Goal: Transaction & Acquisition: Purchase product/service

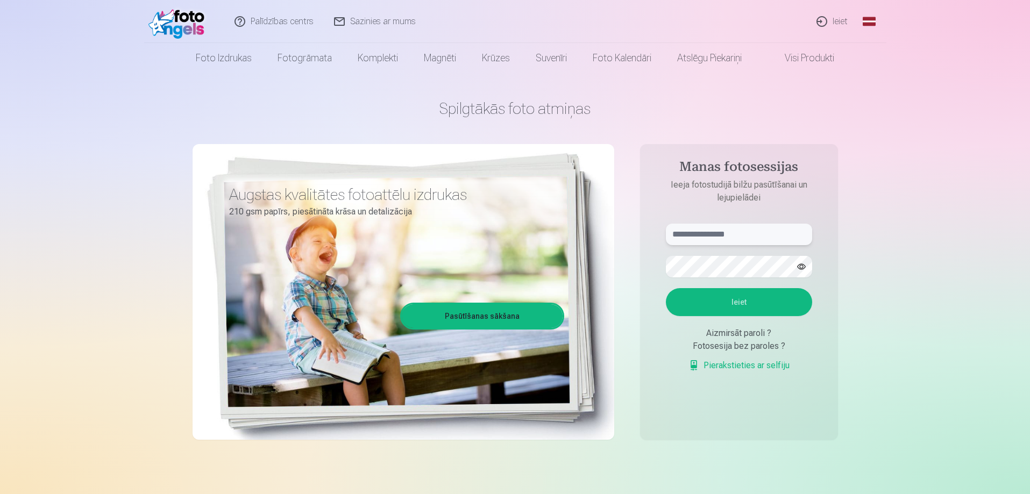
click at [715, 238] on input "text" at bounding box center [739, 235] width 146 height 22
type input "**********"
click at [803, 269] on button "button" at bounding box center [801, 267] width 20 height 20
click at [770, 301] on button "Ieiet" at bounding box center [739, 302] width 146 height 28
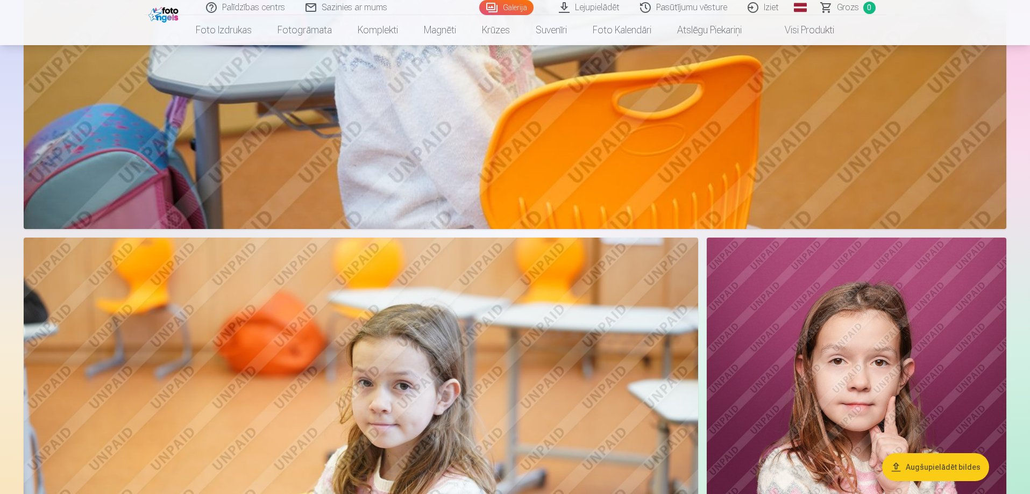
scroll to position [6722, 0]
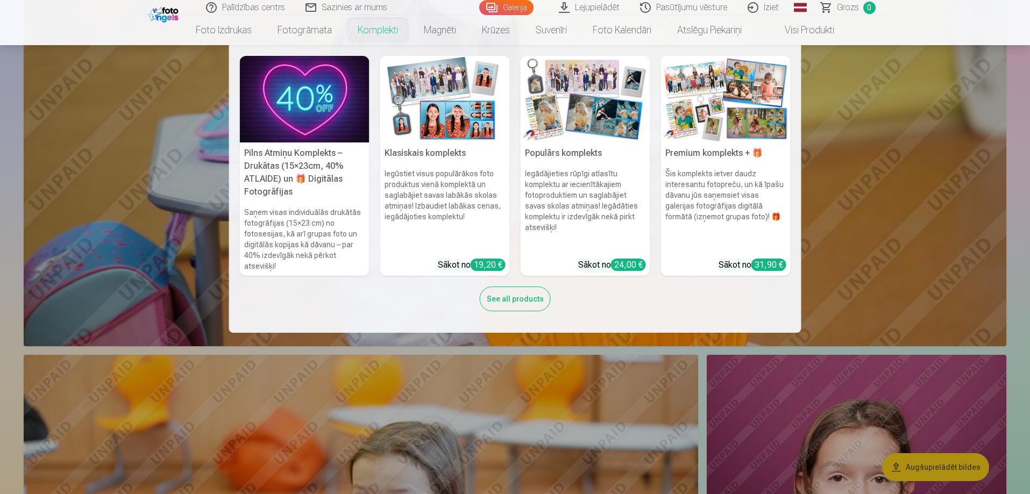
click at [371, 32] on link "Komplekti" at bounding box center [378, 30] width 66 height 30
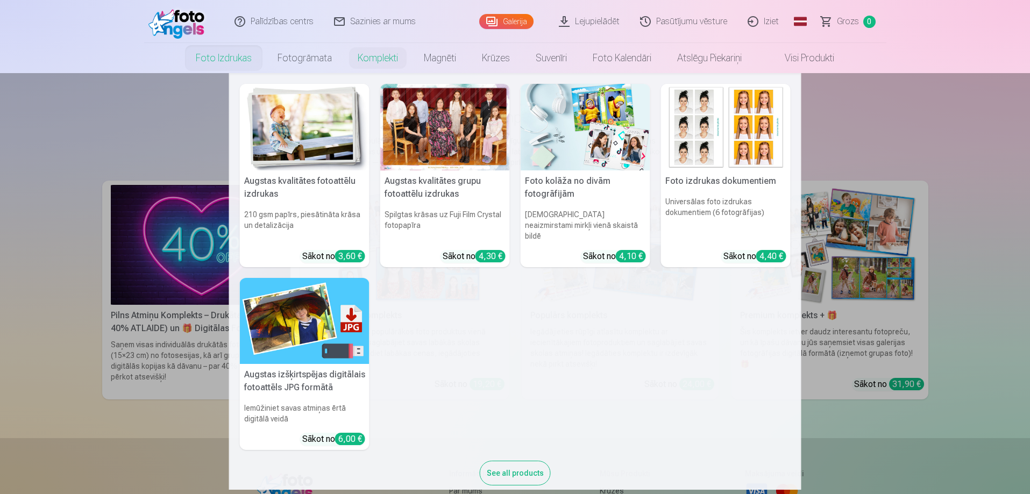
click at [219, 61] on link "Foto izdrukas" at bounding box center [224, 58] width 82 height 30
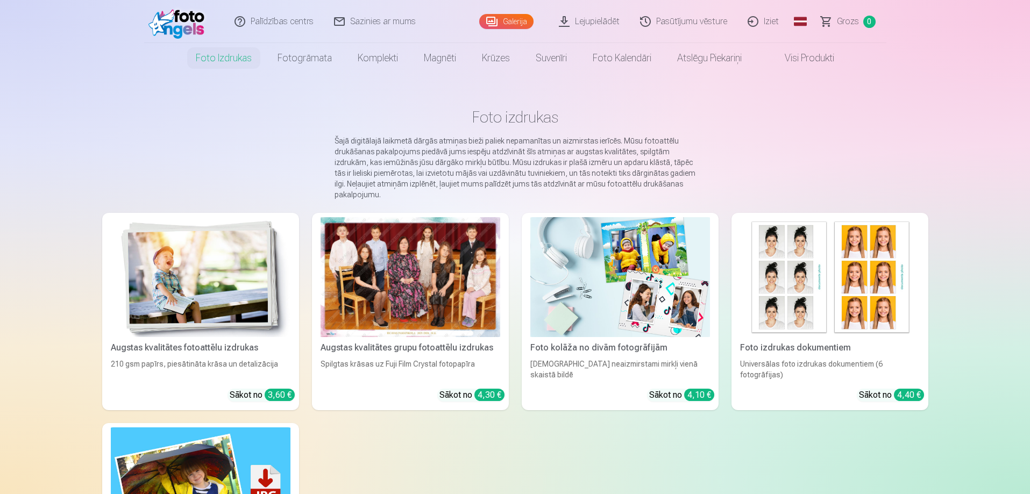
click at [407, 323] on div at bounding box center [411, 277] width 180 height 120
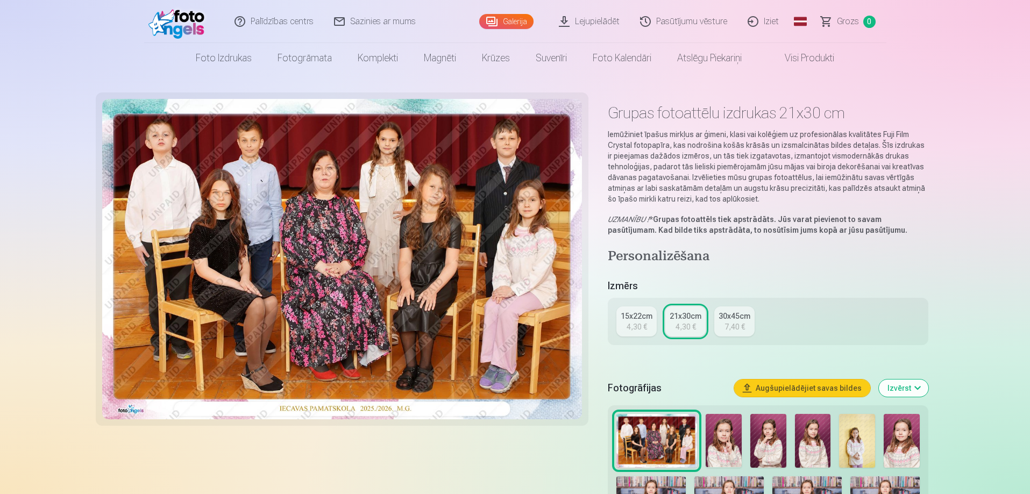
click at [643, 321] on link "15x22cm 4,30 €" at bounding box center [636, 322] width 40 height 30
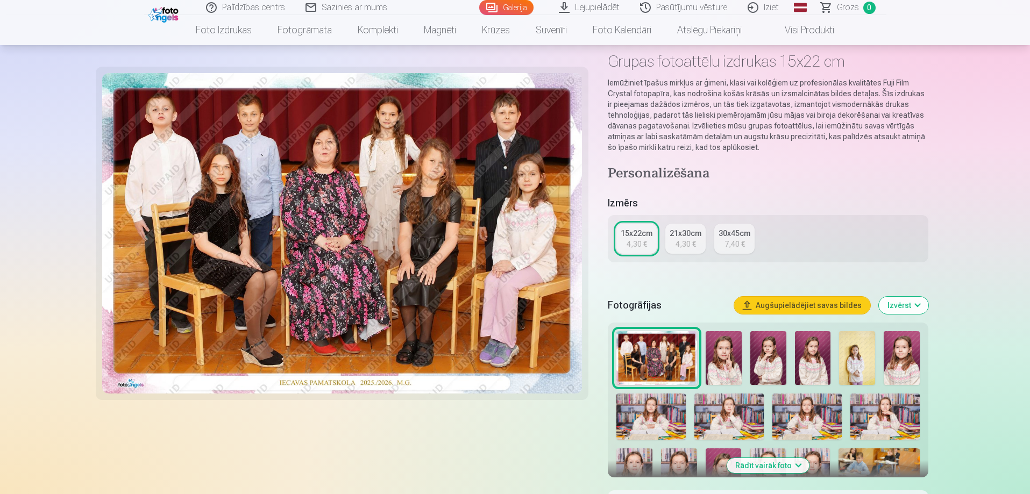
scroll to position [108, 0]
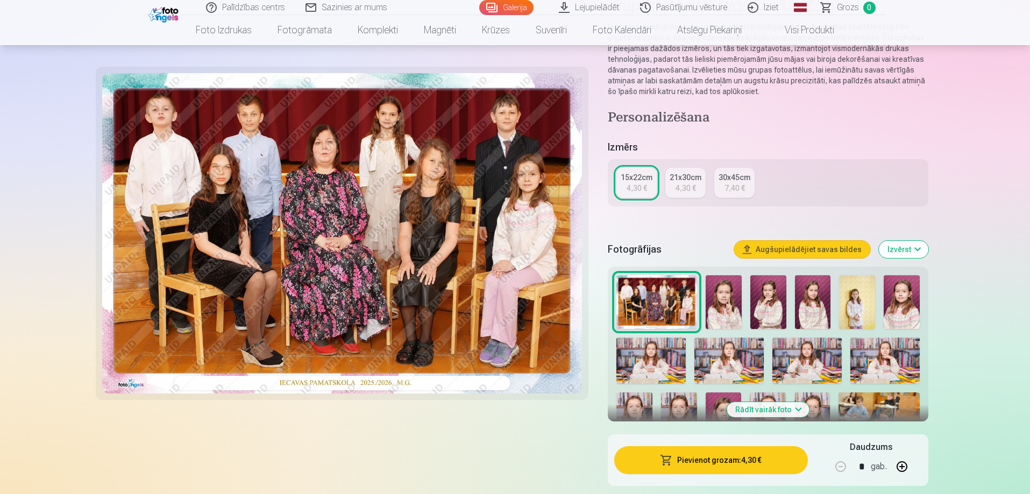
click at [743, 303] on div at bounding box center [767, 414] width 311 height 286
click at [730, 307] on img at bounding box center [724, 302] width 36 height 54
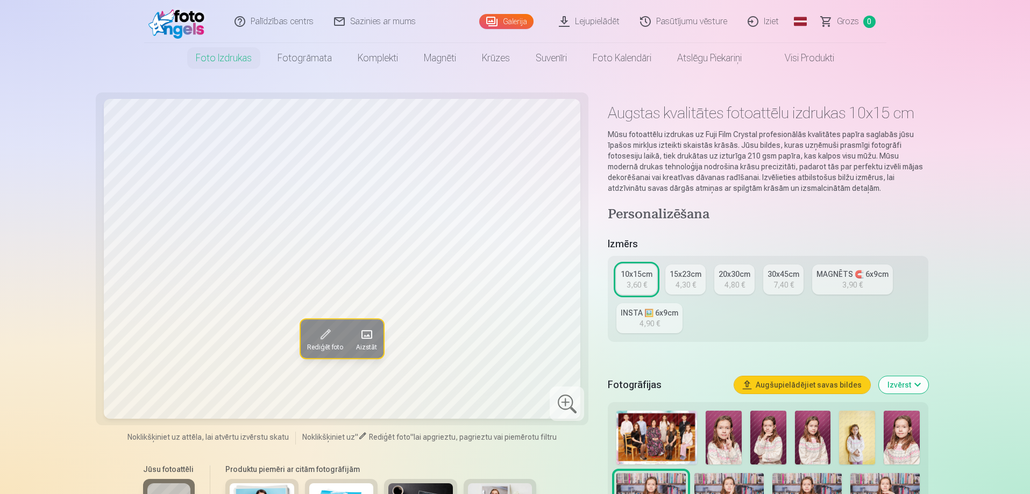
click at [337, 343] on span "Rediģēt foto" at bounding box center [325, 347] width 36 height 9
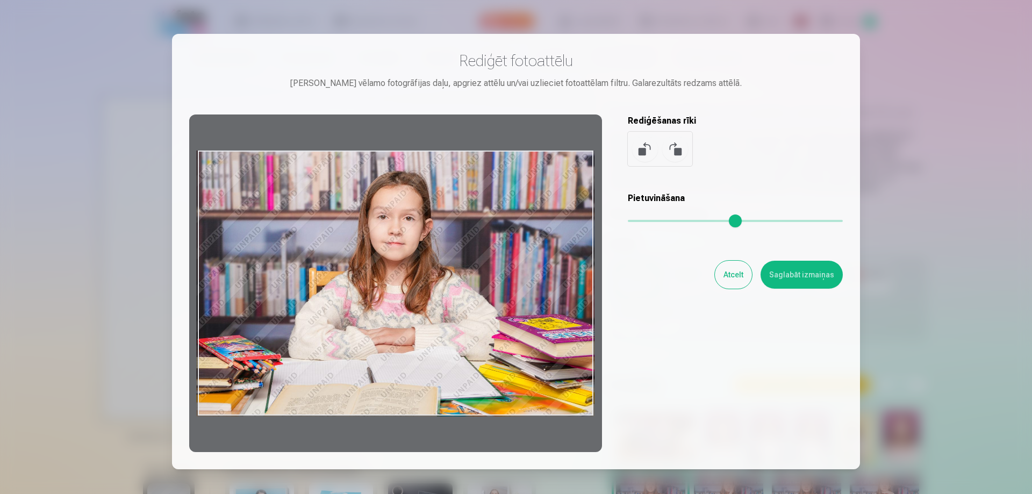
click at [576, 173] on div at bounding box center [395, 284] width 413 height 338
drag, startPoint x: 593, startPoint y: 153, endPoint x: 552, endPoint y: 170, distance: 43.8
click at [552, 170] on div at bounding box center [395, 284] width 413 height 338
drag, startPoint x: 595, startPoint y: 230, endPoint x: 551, endPoint y: 230, distance: 43.6
click at [551, 230] on div at bounding box center [395, 284] width 413 height 338
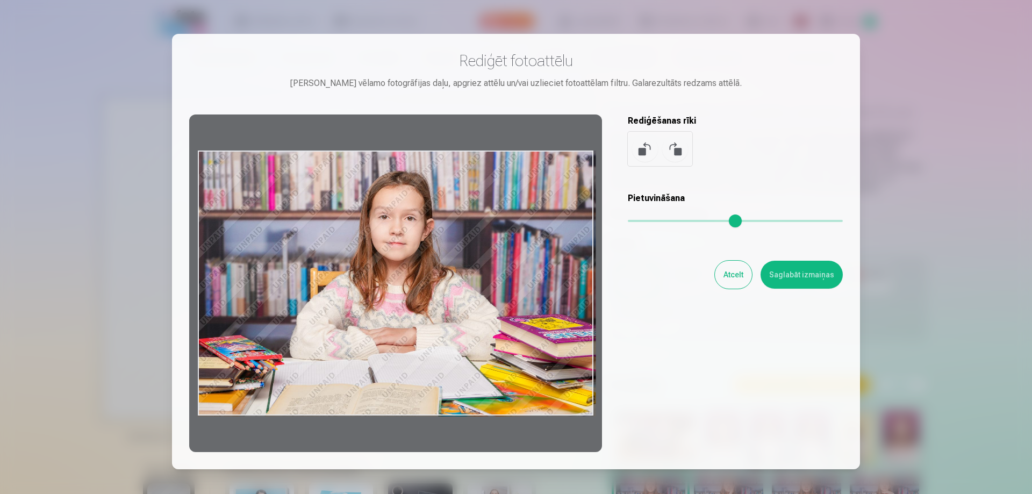
drag, startPoint x: 200, startPoint y: 329, endPoint x: 232, endPoint y: 325, distance: 33.0
click at [232, 325] on div at bounding box center [395, 284] width 413 height 338
click at [727, 274] on button "Atcelt" at bounding box center [733, 275] width 37 height 28
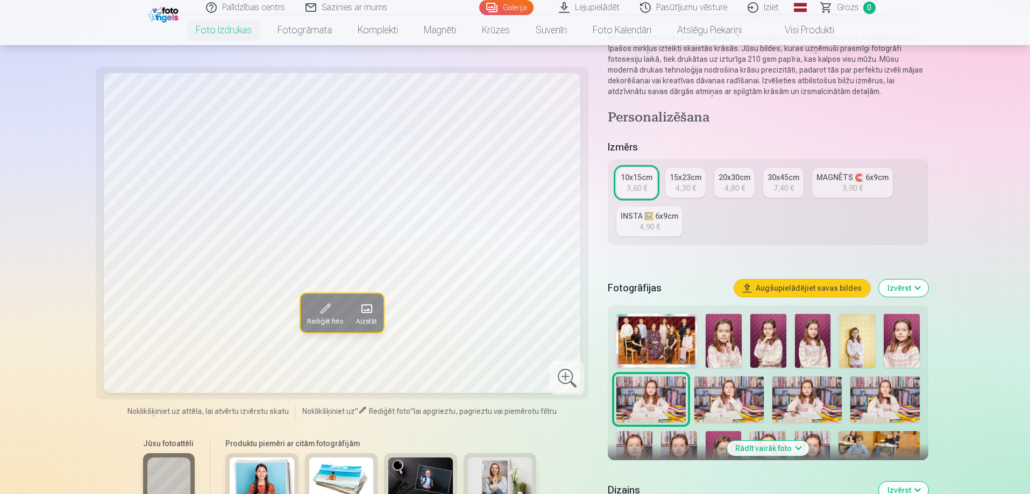
scroll to position [108, 0]
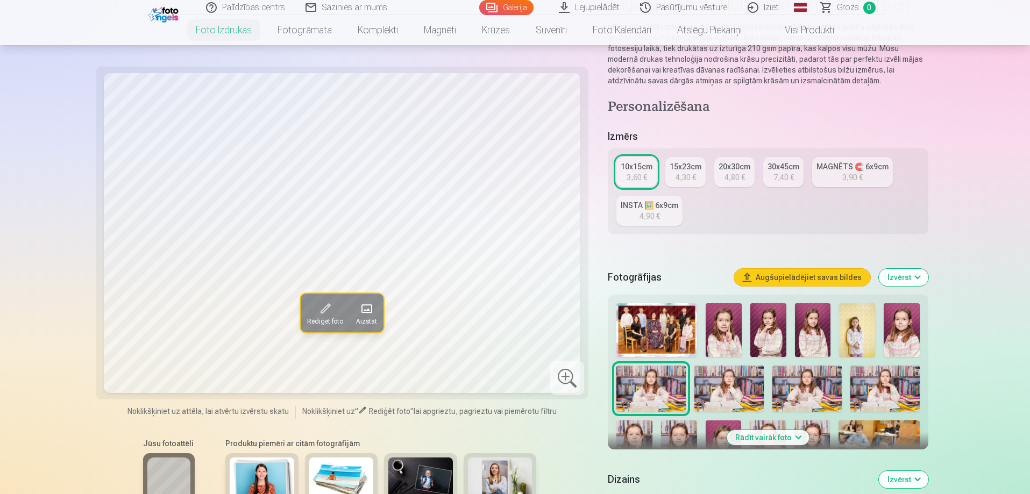
click at [747, 390] on img at bounding box center [728, 389] width 69 height 46
click at [656, 339] on img at bounding box center [656, 330] width 81 height 54
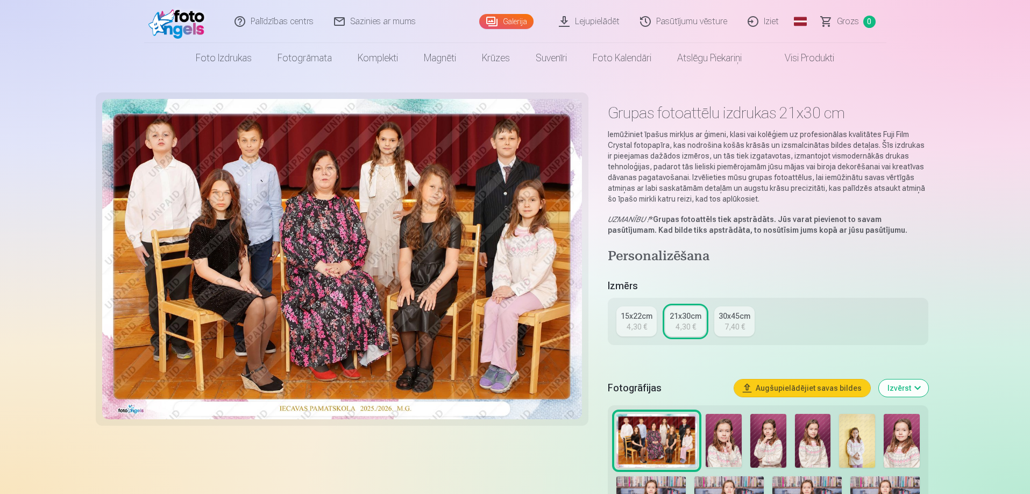
click at [638, 329] on div "4,30 €" at bounding box center [636, 327] width 20 height 11
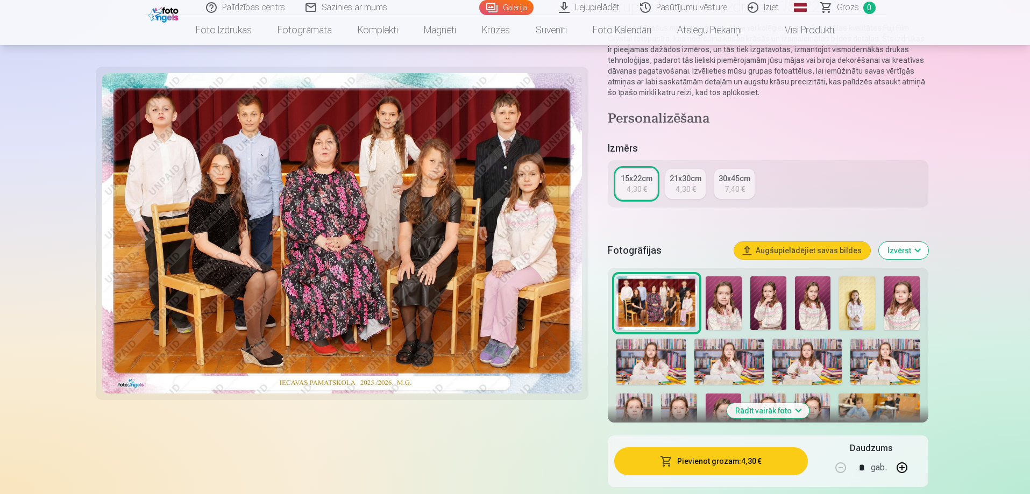
scroll to position [108, 0]
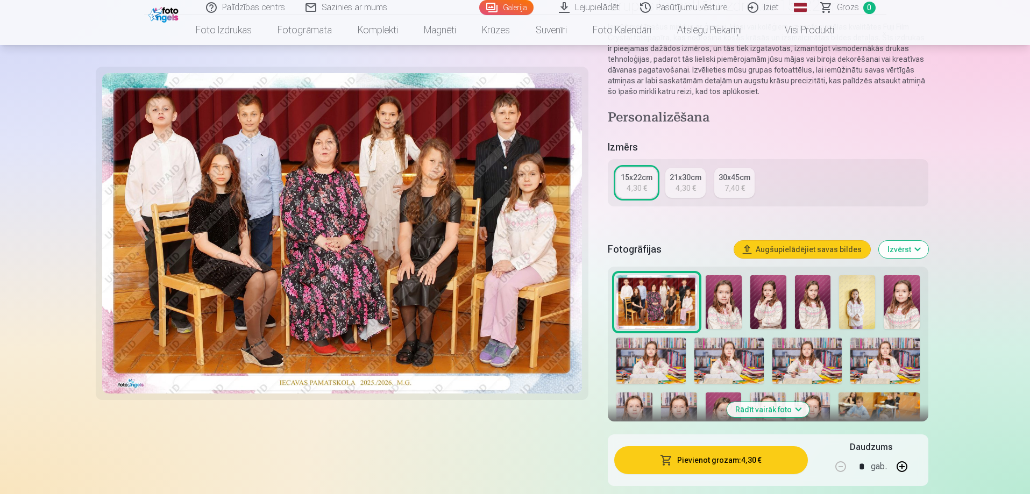
click at [899, 308] on img at bounding box center [902, 302] width 36 height 54
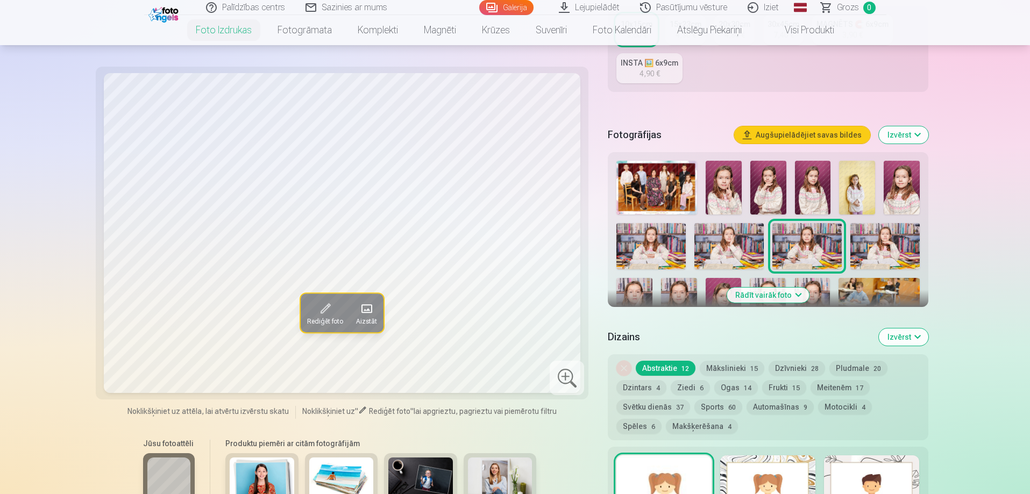
scroll to position [269, 0]
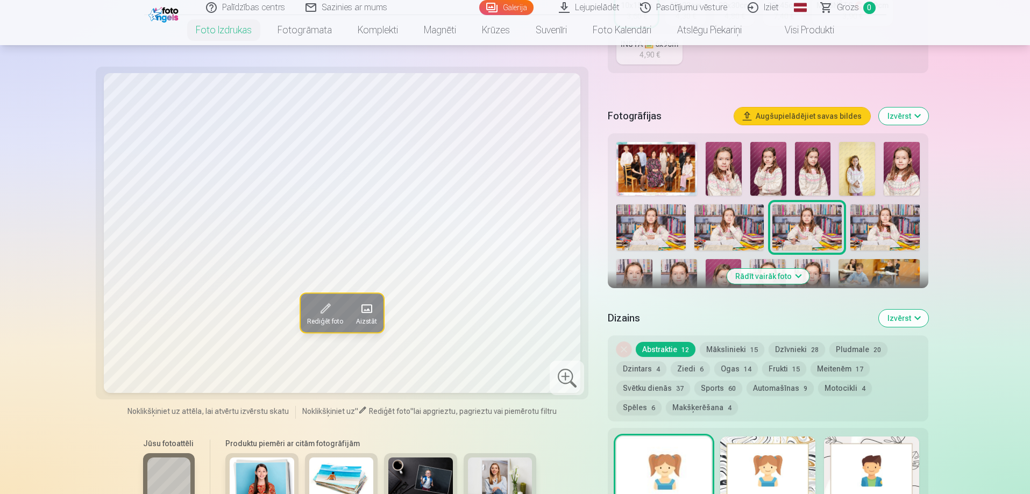
click at [735, 225] on img at bounding box center [728, 227] width 69 height 46
click at [889, 232] on img at bounding box center [884, 227] width 69 height 46
click at [651, 234] on img at bounding box center [650, 227] width 69 height 46
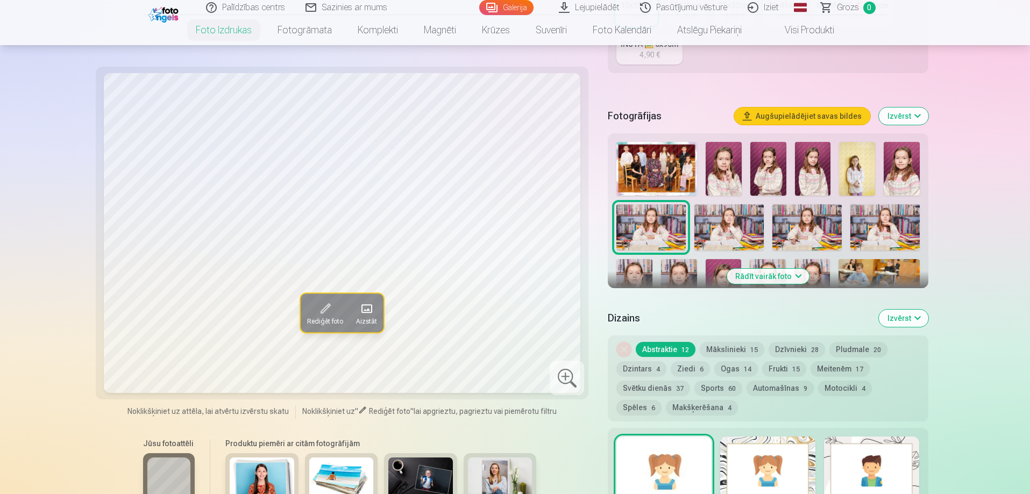
click at [640, 270] on img at bounding box center [634, 286] width 36 height 54
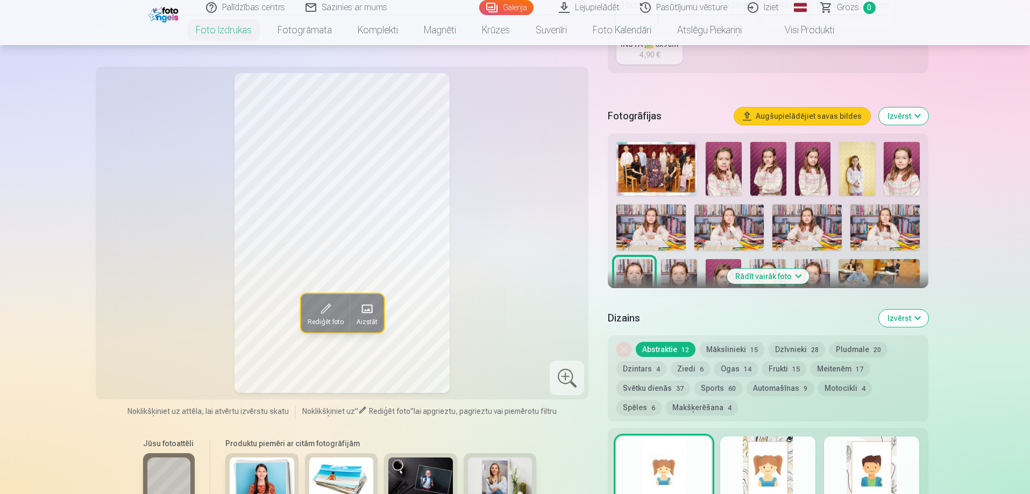
click at [675, 277] on img at bounding box center [679, 286] width 36 height 54
click at [719, 269] on img at bounding box center [724, 286] width 36 height 54
click at [779, 258] on div at bounding box center [767, 281] width 311 height 286
click at [778, 265] on img at bounding box center [768, 286] width 36 height 54
click at [814, 263] on img at bounding box center [812, 286] width 36 height 54
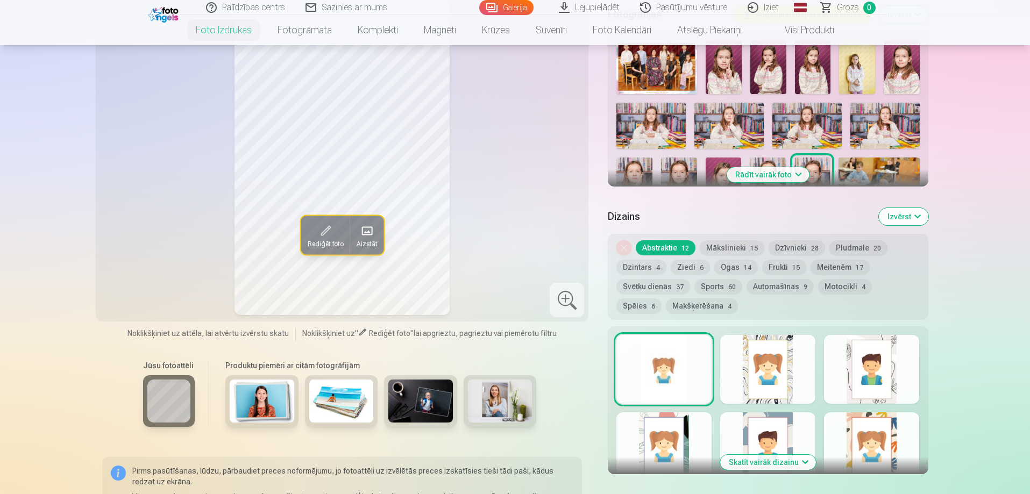
scroll to position [376, 0]
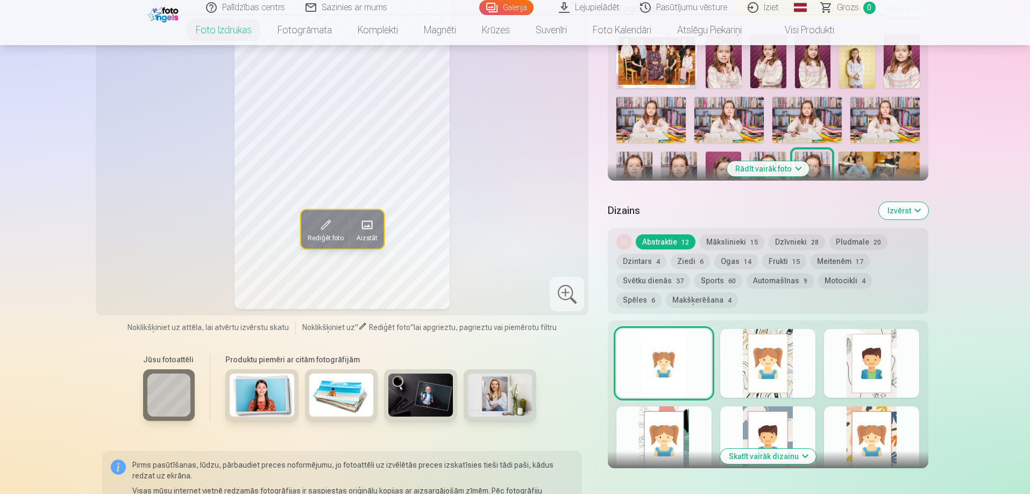
click at [681, 268] on button "Ziedi 6" at bounding box center [690, 261] width 39 height 15
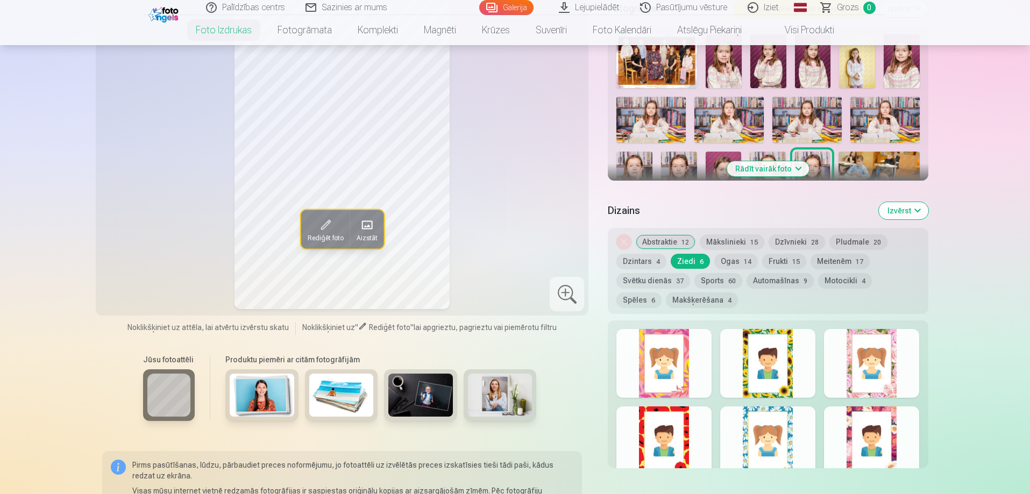
click at [782, 361] on div at bounding box center [767, 363] width 95 height 69
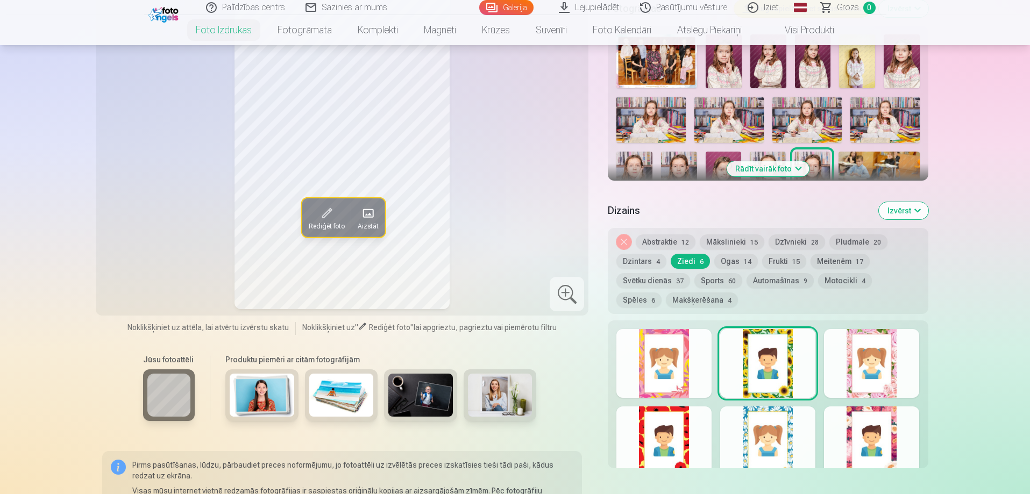
click at [647, 431] on div at bounding box center [663, 441] width 95 height 69
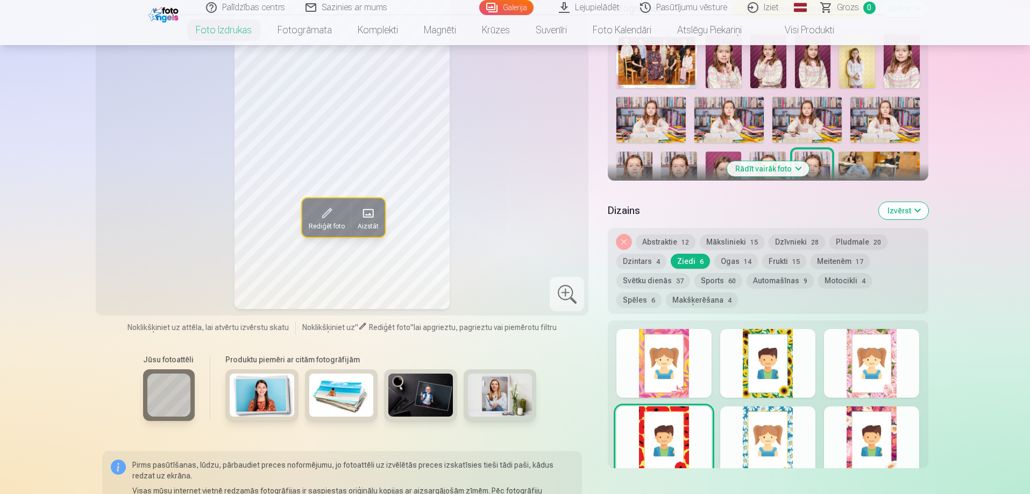
click at [672, 378] on div at bounding box center [663, 363] width 95 height 69
click at [787, 437] on div at bounding box center [767, 441] width 95 height 69
click at [885, 450] on div at bounding box center [871, 441] width 95 height 69
click at [724, 265] on button "Ogas 14" at bounding box center [736, 261] width 44 height 15
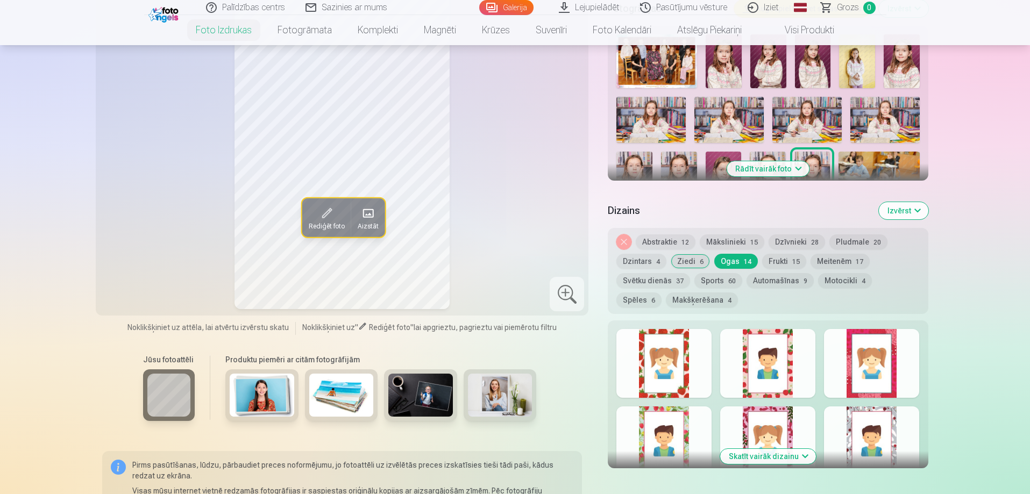
click at [672, 351] on div at bounding box center [663, 363] width 95 height 69
click at [784, 386] on div at bounding box center [767, 363] width 95 height 69
click at [866, 352] on div at bounding box center [871, 363] width 95 height 69
click at [665, 443] on div at bounding box center [663, 441] width 95 height 69
click at [778, 437] on div at bounding box center [767, 441] width 95 height 69
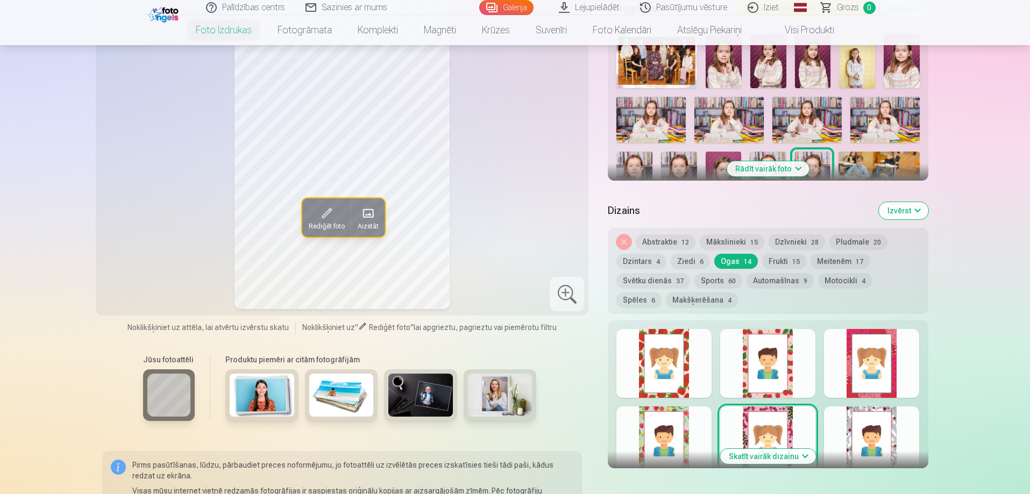
click at [885, 433] on div at bounding box center [871, 441] width 95 height 69
click at [773, 262] on button "Frukti 15" at bounding box center [784, 261] width 44 height 15
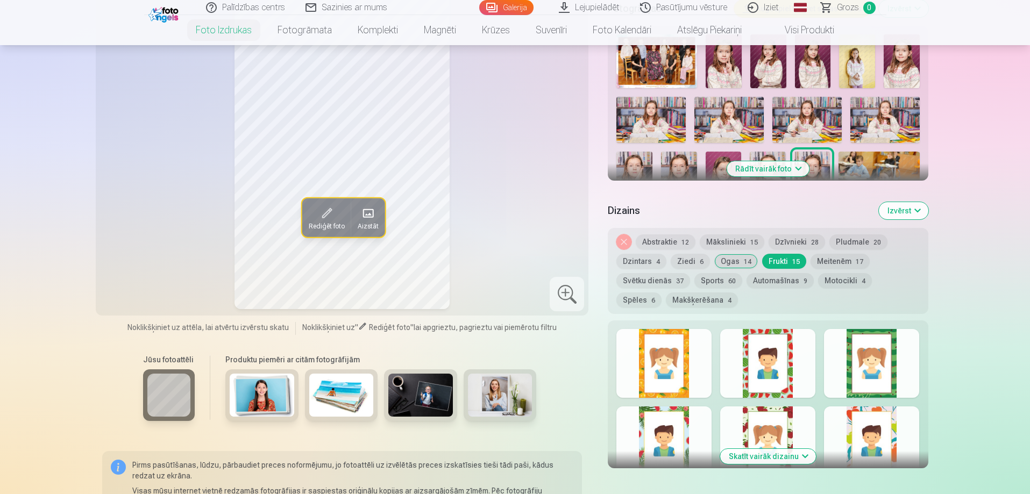
click at [701, 369] on div at bounding box center [663, 363] width 95 height 69
click at [864, 372] on div at bounding box center [871, 363] width 95 height 69
click at [895, 452] on div at bounding box center [871, 441] width 95 height 69
click at [789, 420] on div at bounding box center [767, 441] width 95 height 69
click at [651, 417] on div at bounding box center [663, 441] width 95 height 69
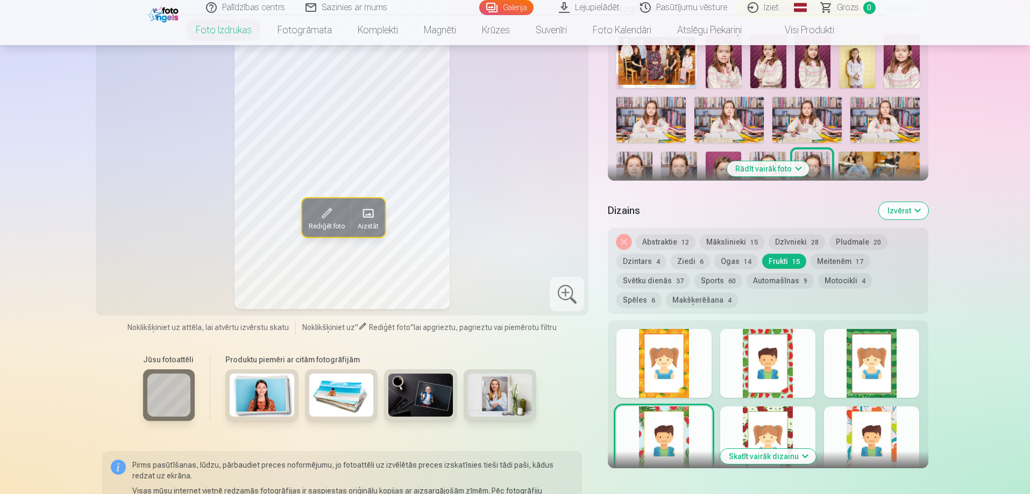
click at [829, 261] on button "Meitenēm 17" at bounding box center [839, 261] width 59 height 15
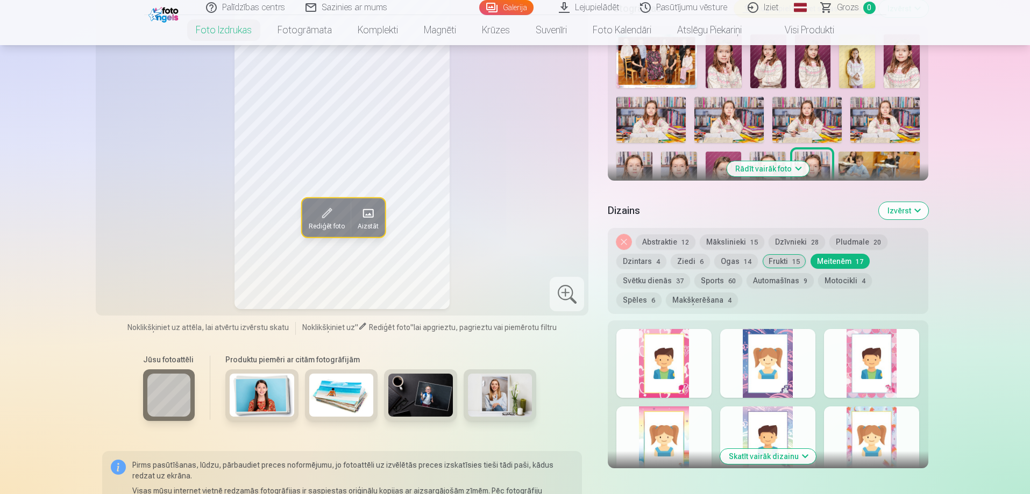
click at [683, 368] on div at bounding box center [663, 363] width 95 height 69
click at [796, 371] on div at bounding box center [767, 363] width 95 height 69
click at [891, 433] on div at bounding box center [871, 441] width 95 height 69
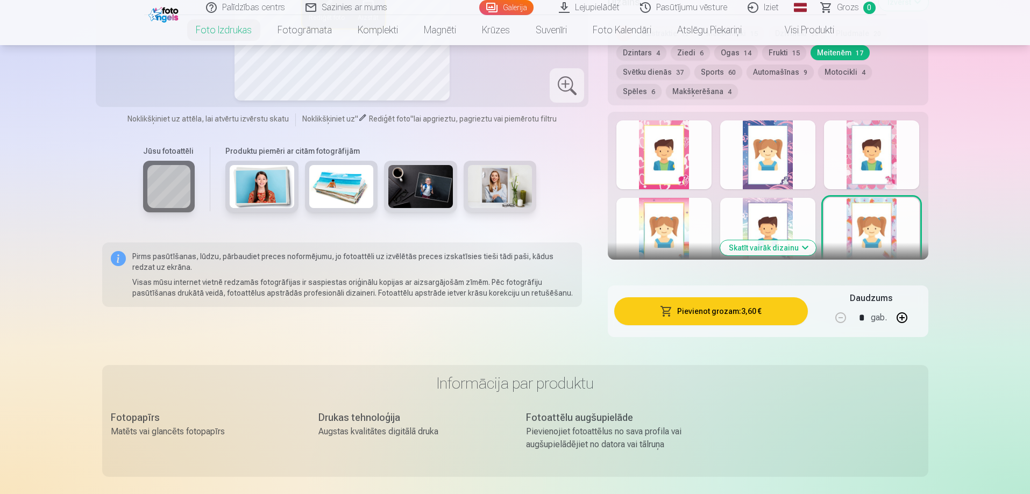
scroll to position [645, 0]
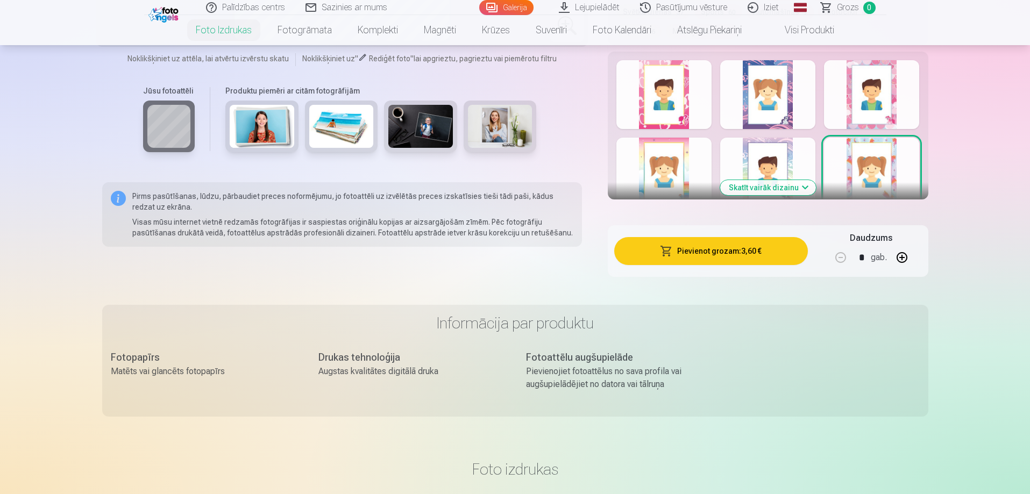
click at [903, 259] on button "button" at bounding box center [902, 258] width 26 height 26
type input "*"
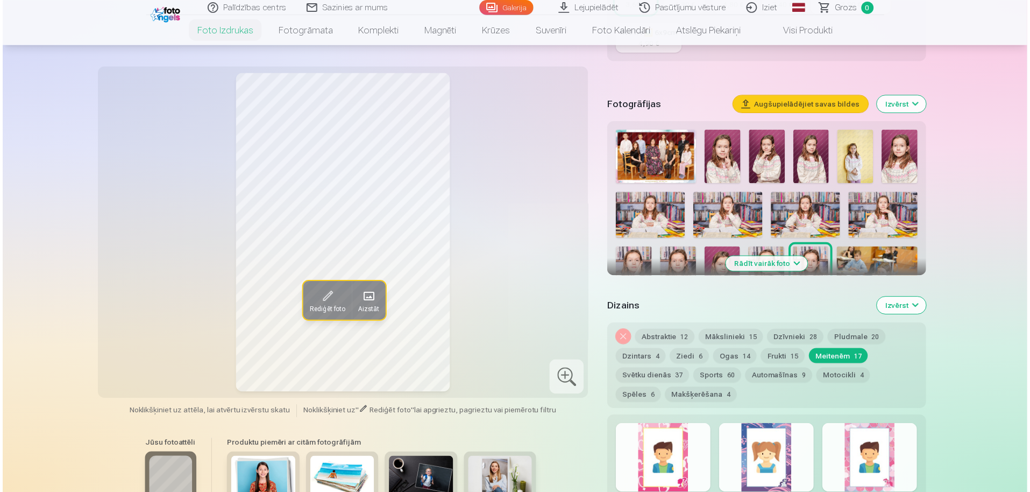
scroll to position [269, 0]
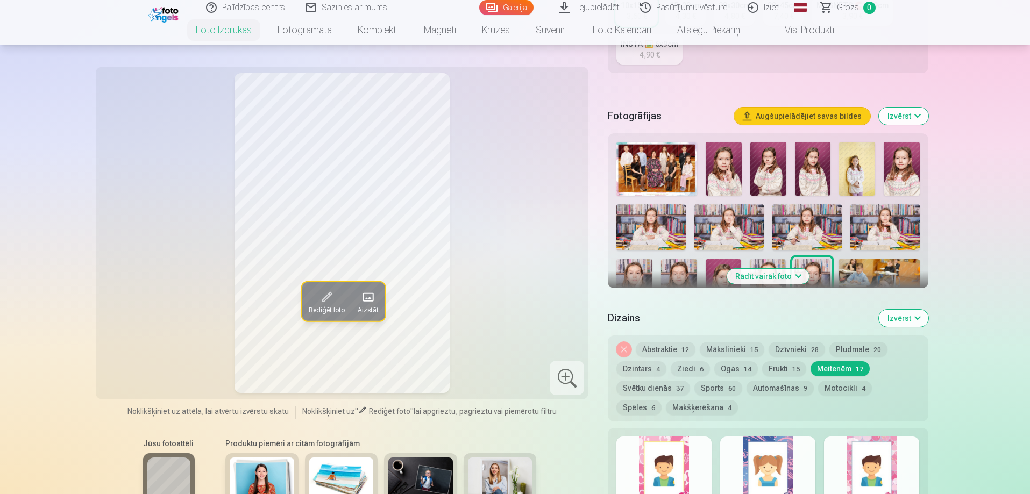
click at [665, 166] on img at bounding box center [656, 169] width 81 height 54
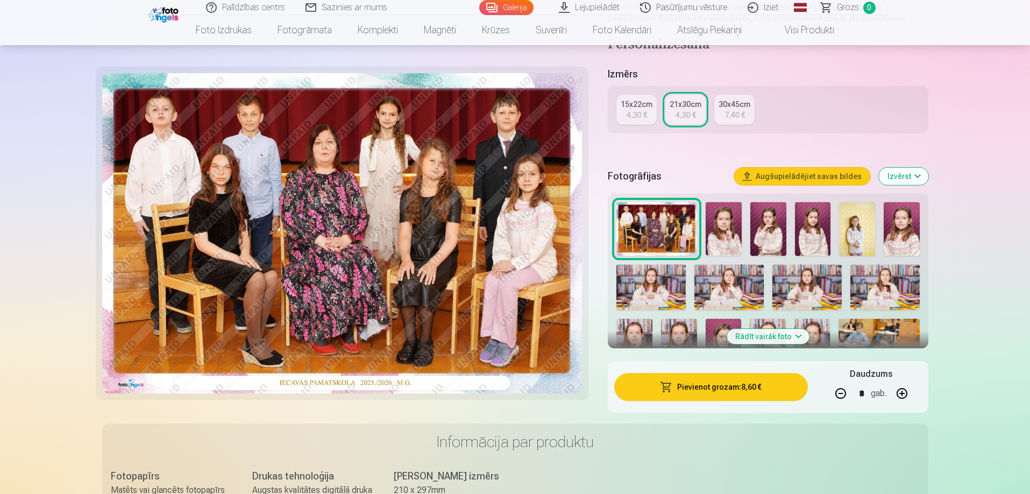
scroll to position [215, 0]
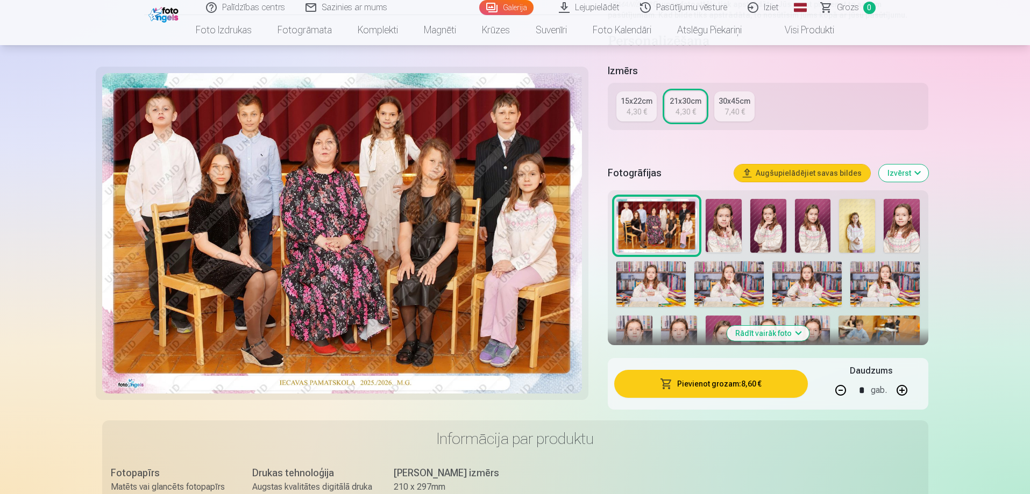
click at [841, 395] on button "button" at bounding box center [841, 391] width 26 height 26
type input "*"
click at [632, 112] on div "4,30 €" at bounding box center [636, 111] width 20 height 11
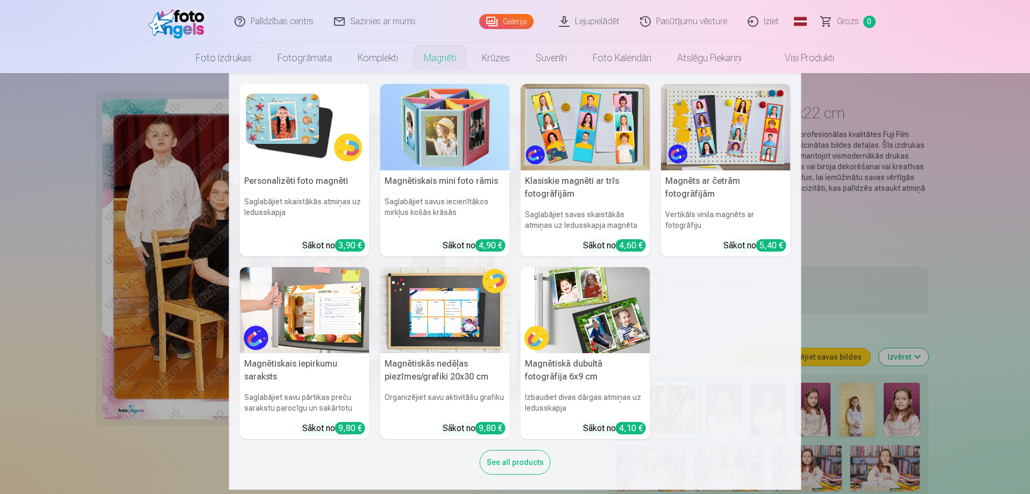
click at [429, 57] on link "Magnēti" at bounding box center [440, 58] width 58 height 30
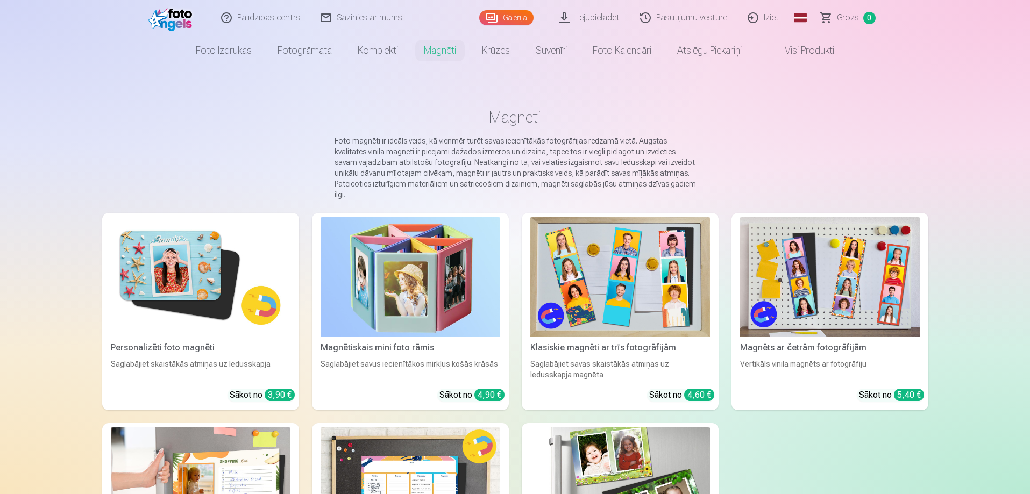
scroll to position [54, 0]
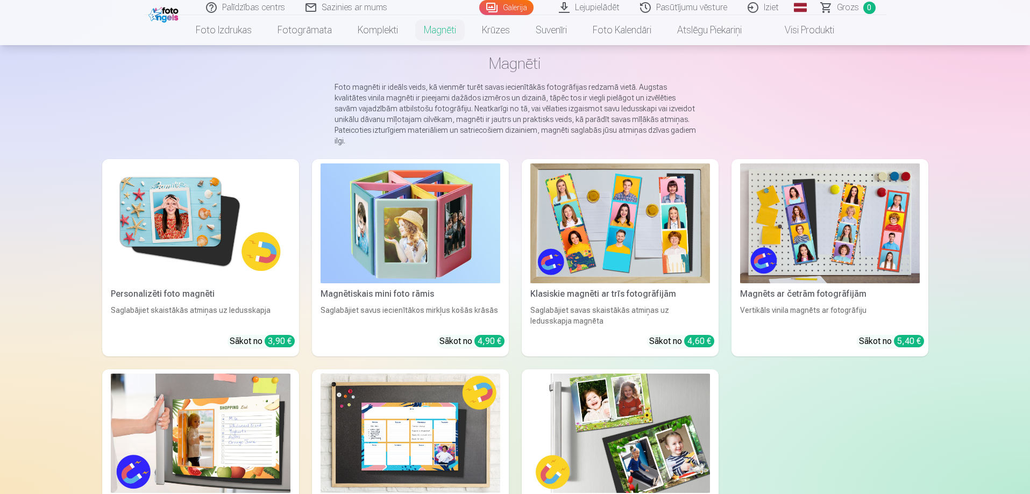
click at [165, 229] on img at bounding box center [201, 223] width 180 height 120
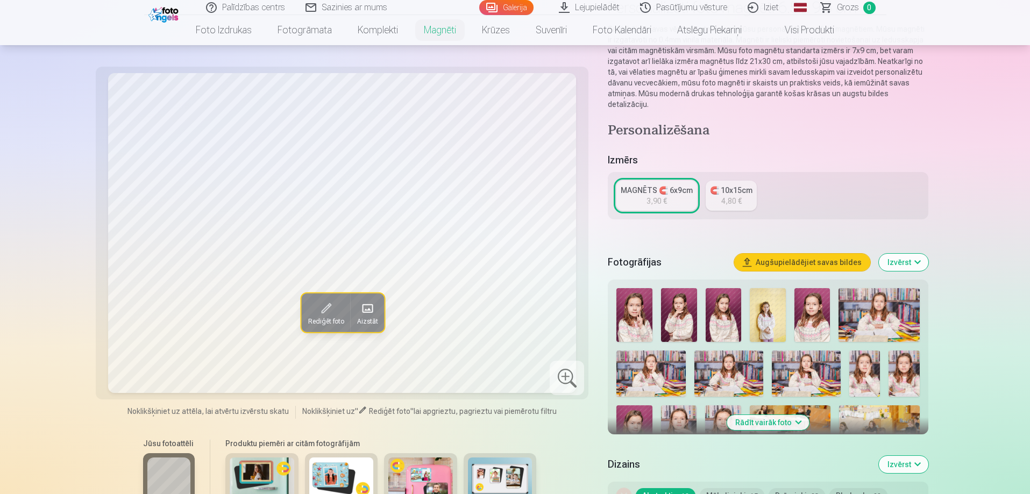
scroll to position [108, 0]
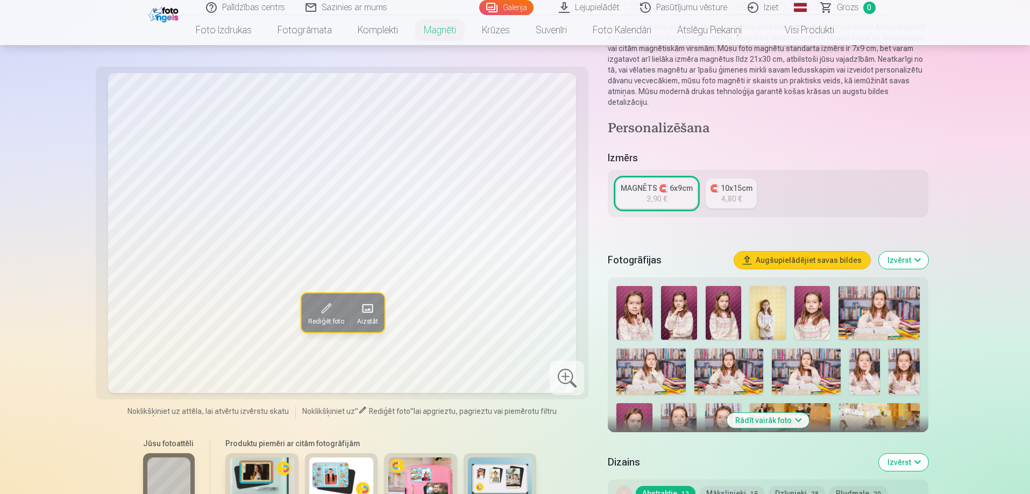
click at [723, 403] on img at bounding box center [723, 430] width 36 height 54
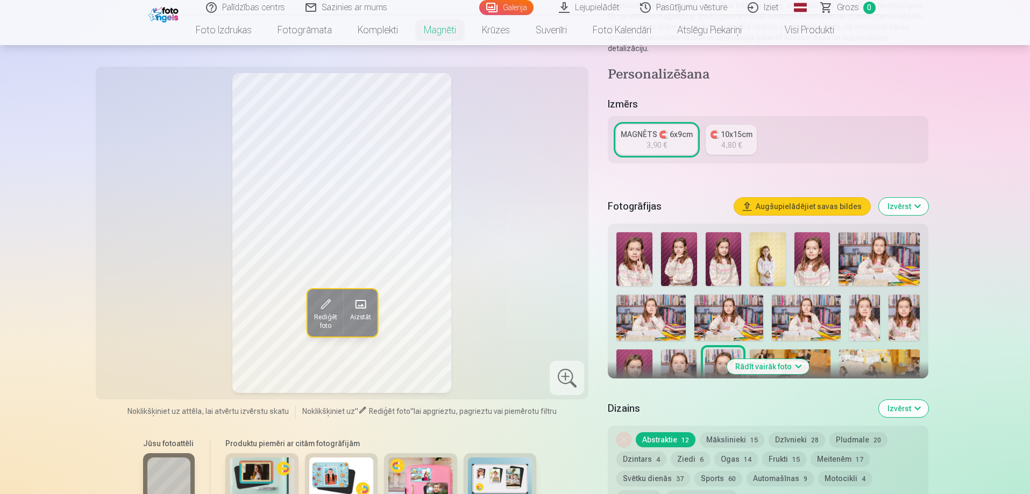
scroll to position [215, 0]
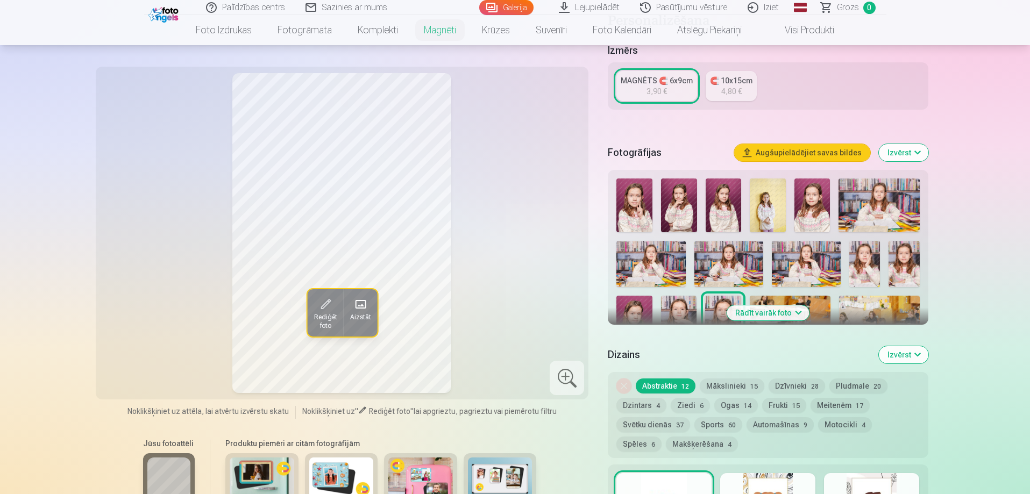
click at [828, 398] on button "Meitenēm 17" at bounding box center [839, 405] width 59 height 15
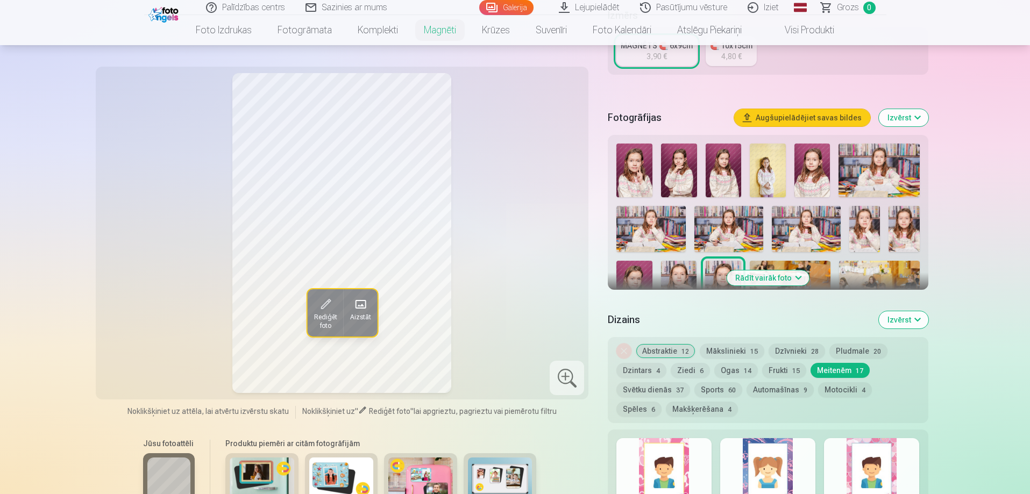
scroll to position [269, 0]
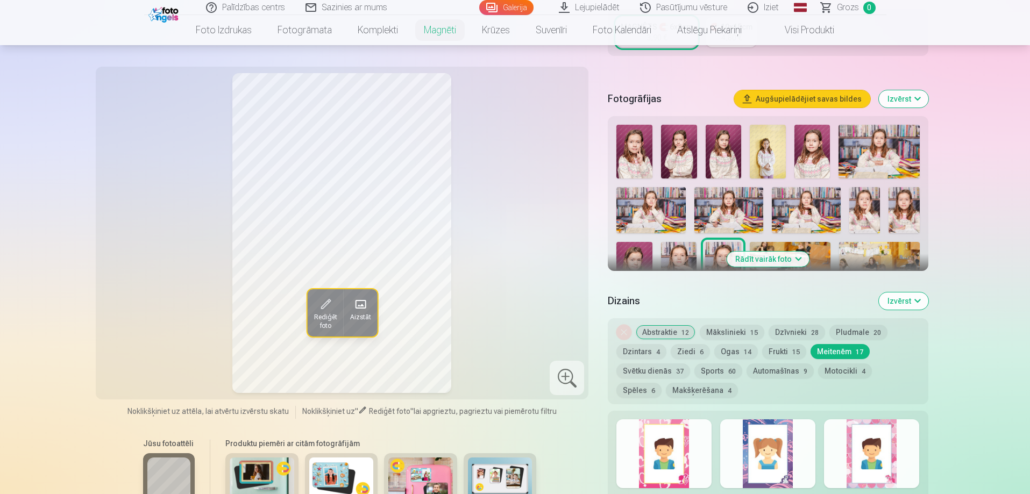
click at [886, 451] on div at bounding box center [871, 453] width 95 height 69
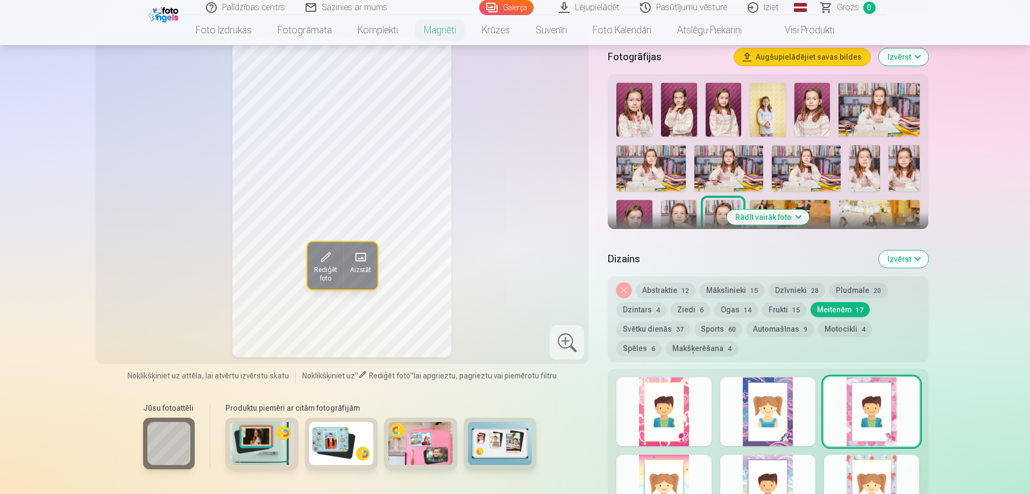
scroll to position [323, 0]
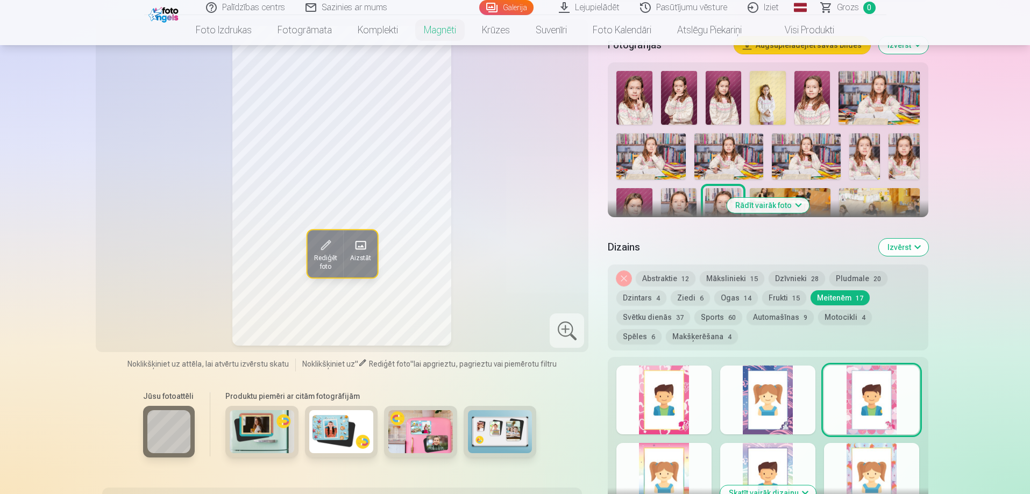
click at [787, 450] on div at bounding box center [767, 477] width 95 height 69
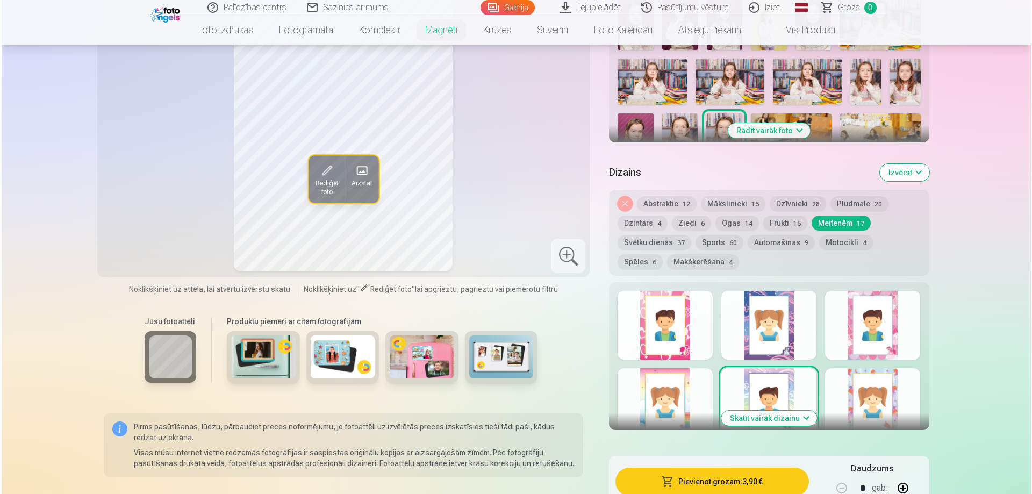
scroll to position [430, 0]
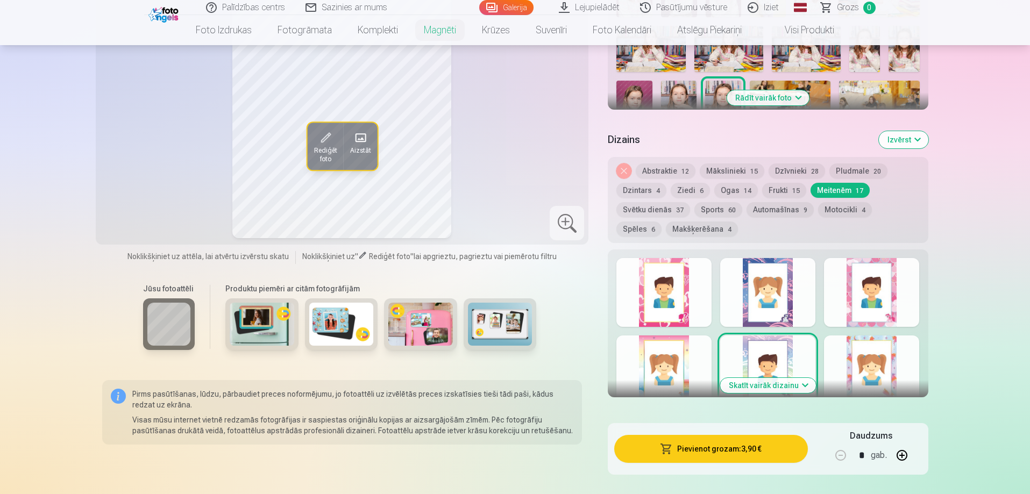
click at [901, 446] on button "button" at bounding box center [902, 456] width 26 height 26
type input "*"
click at [709, 441] on button "Pievienot grozam : 7,80 €" at bounding box center [710, 449] width 193 height 28
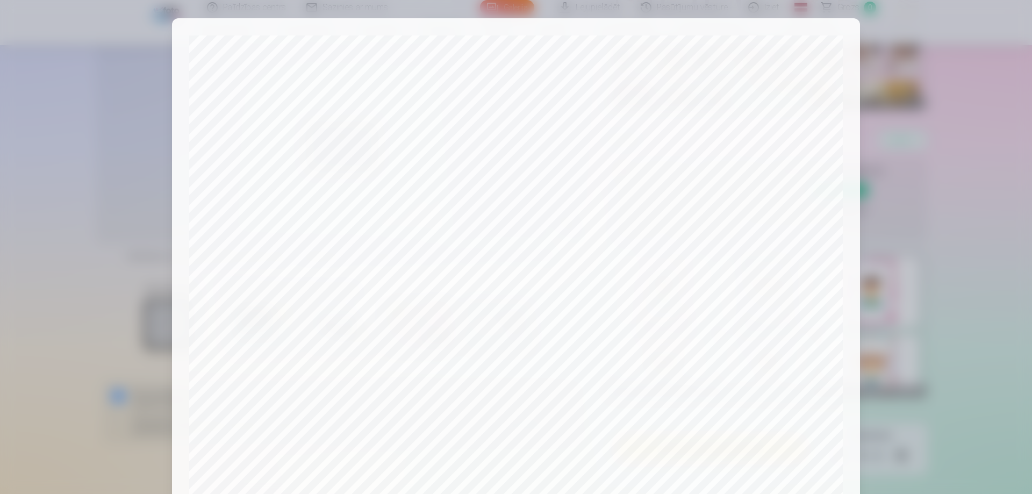
scroll to position [0, 0]
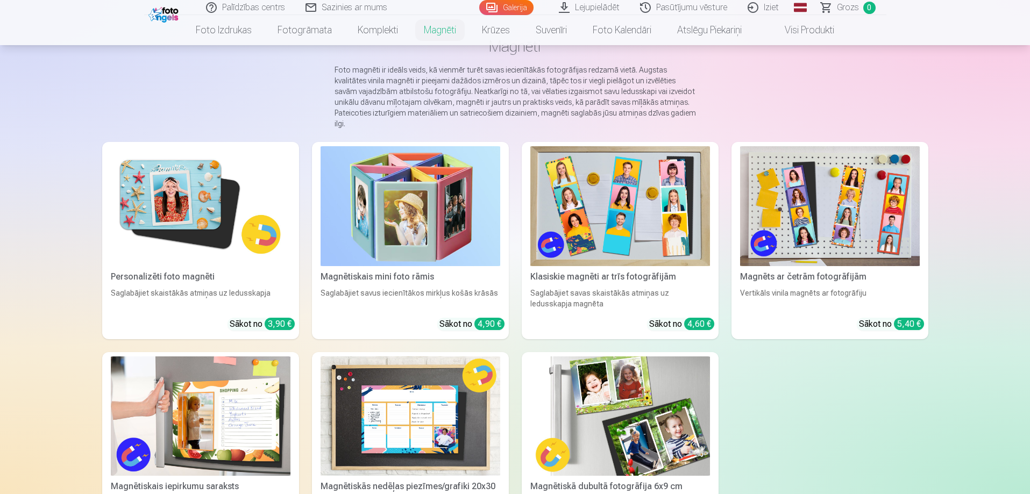
scroll to position [54, 0]
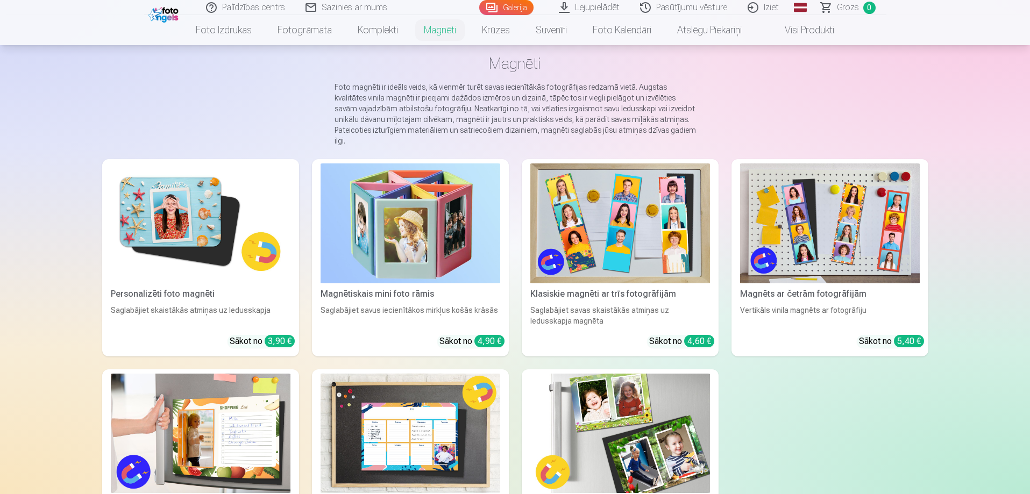
click at [217, 242] on img at bounding box center [201, 223] width 180 height 120
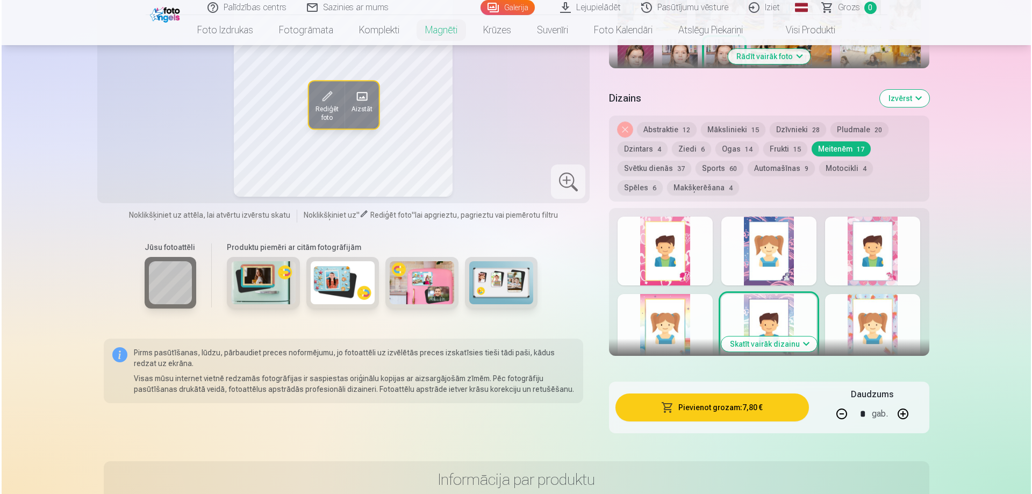
scroll to position [538, 0]
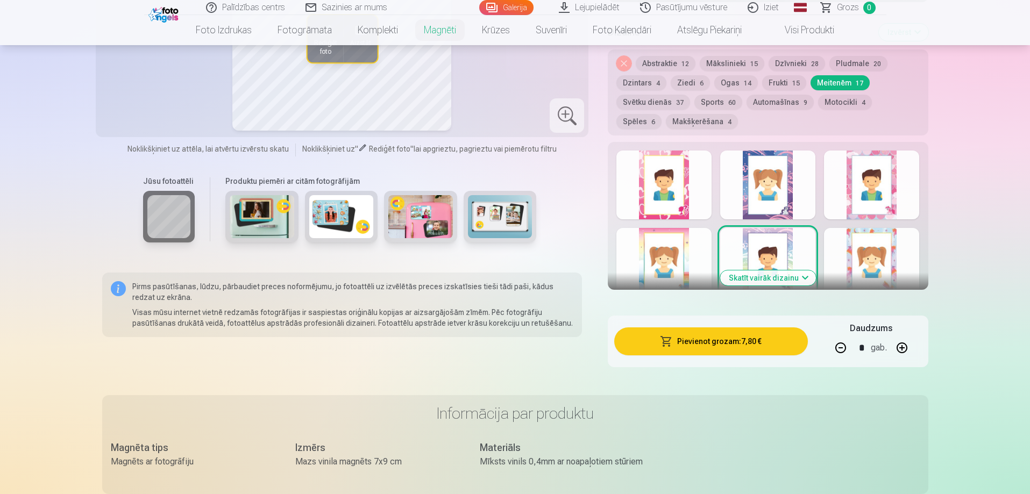
click at [715, 338] on button "Pievienot grozam : 7,80 €" at bounding box center [710, 341] width 193 height 28
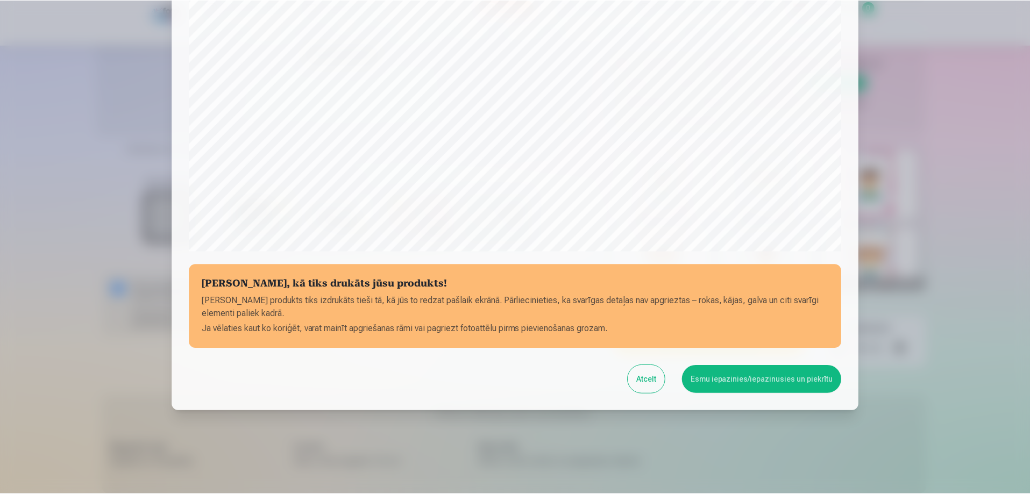
scroll to position [280, 0]
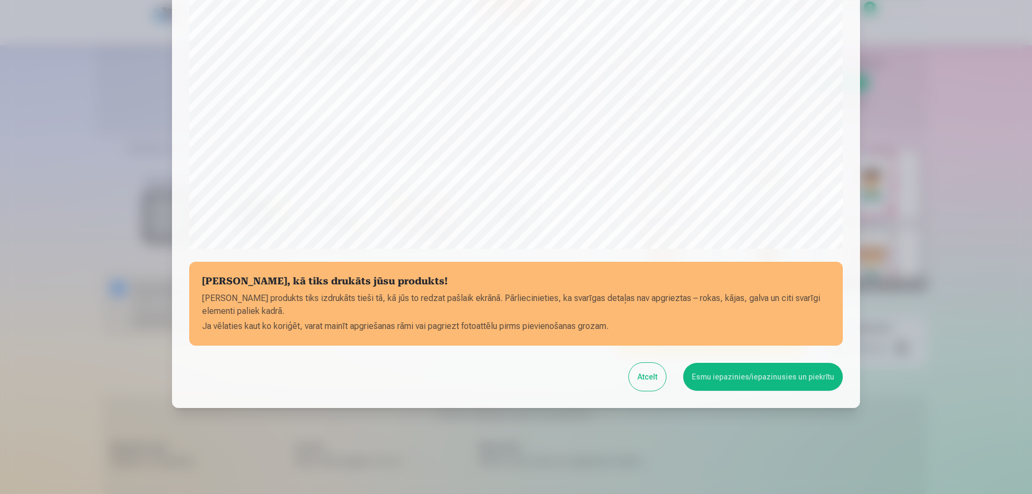
click at [759, 382] on button "Esmu iepazinies/iepazinusies un piekrītu" at bounding box center [763, 377] width 160 height 28
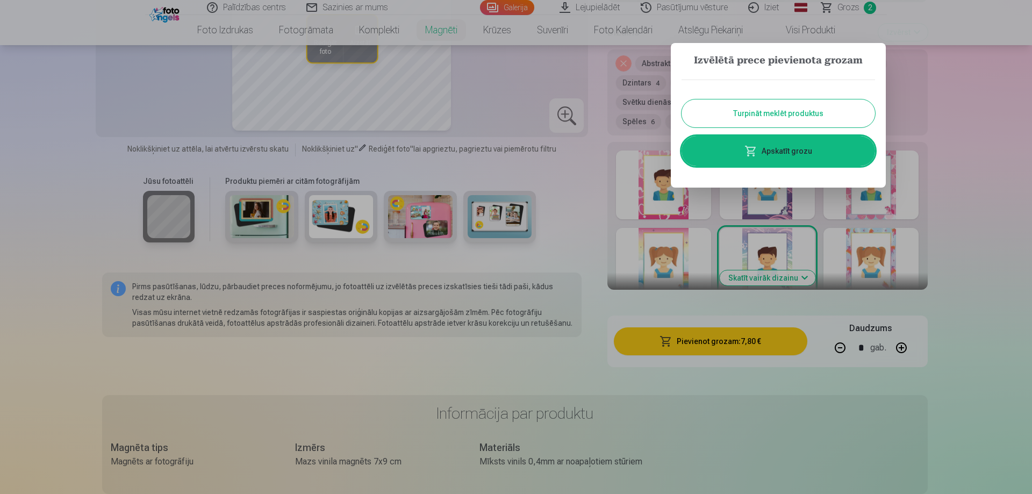
click at [748, 116] on button "Turpināt meklēt produktus" at bounding box center [779, 113] width 194 height 28
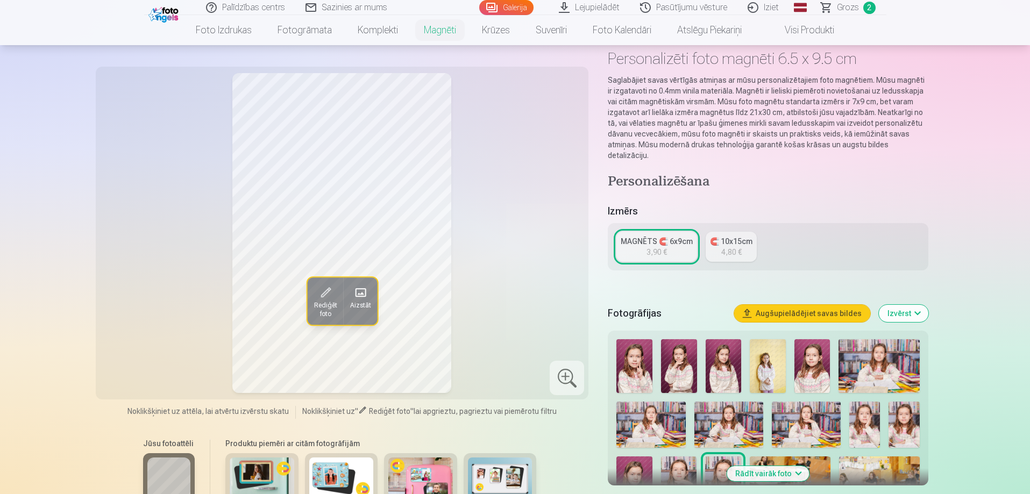
scroll to position [54, 0]
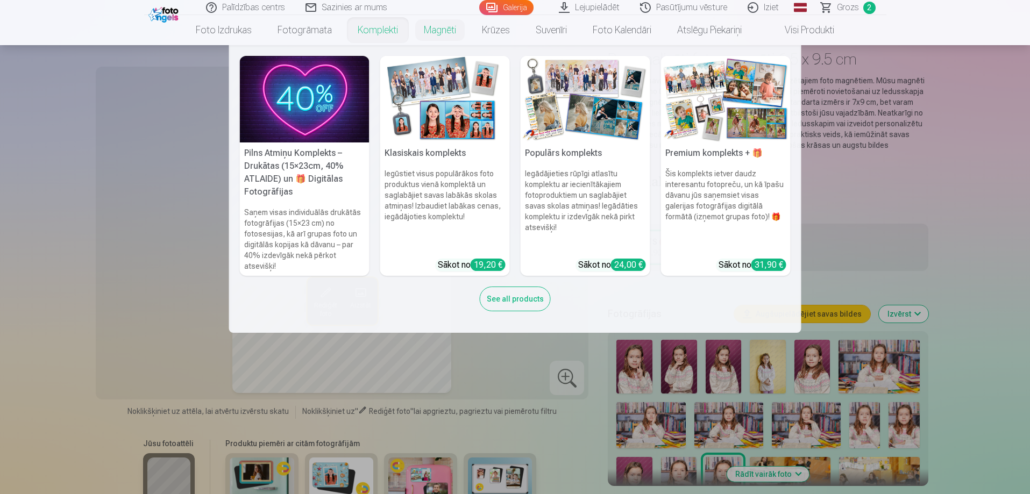
click at [369, 30] on link "Komplekti" at bounding box center [378, 30] width 66 height 30
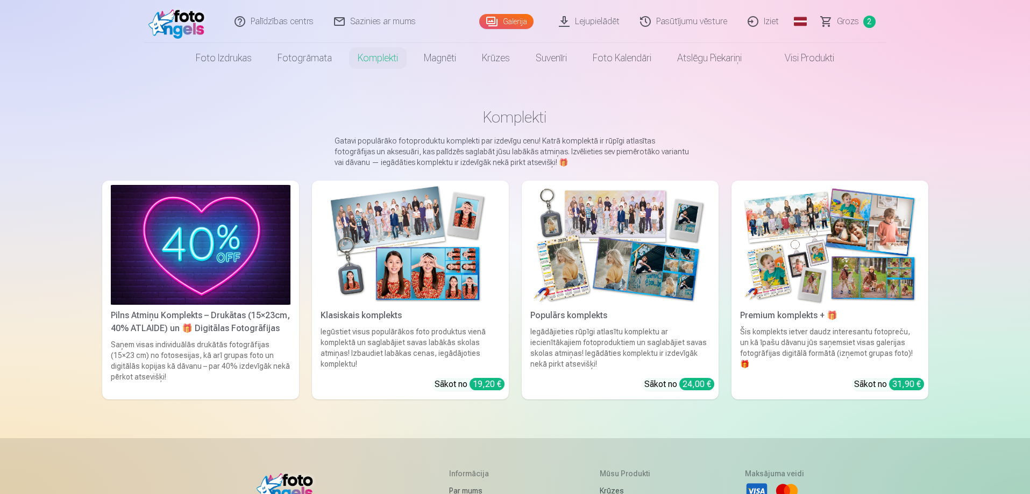
click at [458, 254] on img at bounding box center [411, 245] width 180 height 120
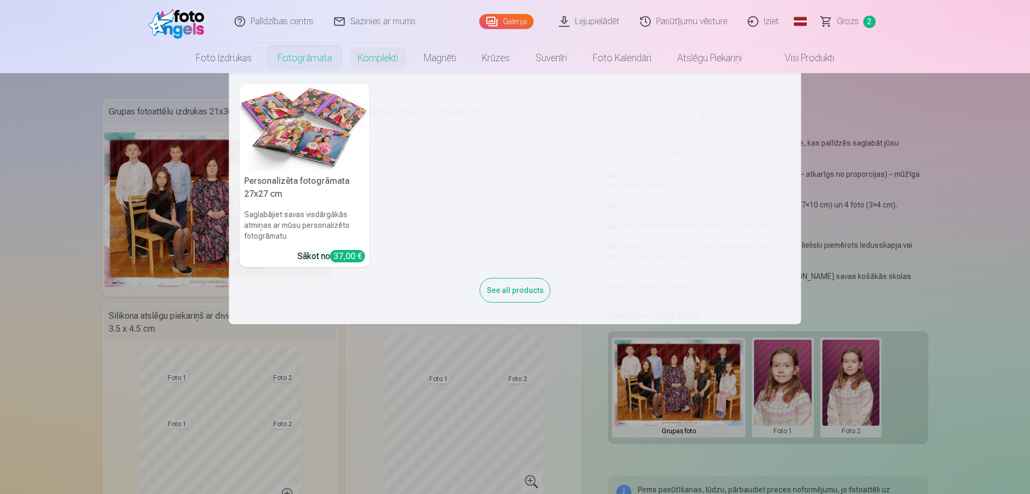
click at [320, 56] on link "Fotogrāmata" at bounding box center [305, 58] width 80 height 30
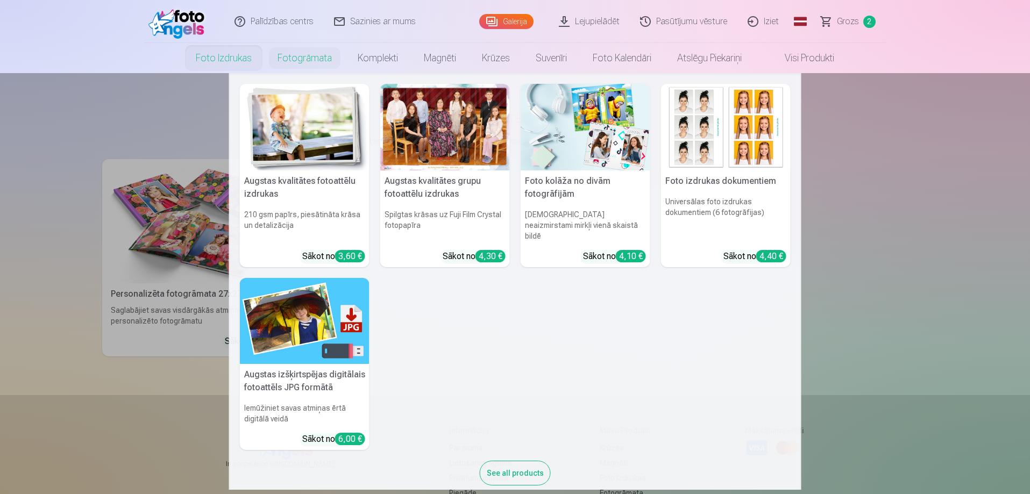
click at [220, 54] on link "Foto izdrukas" at bounding box center [224, 58] width 82 height 30
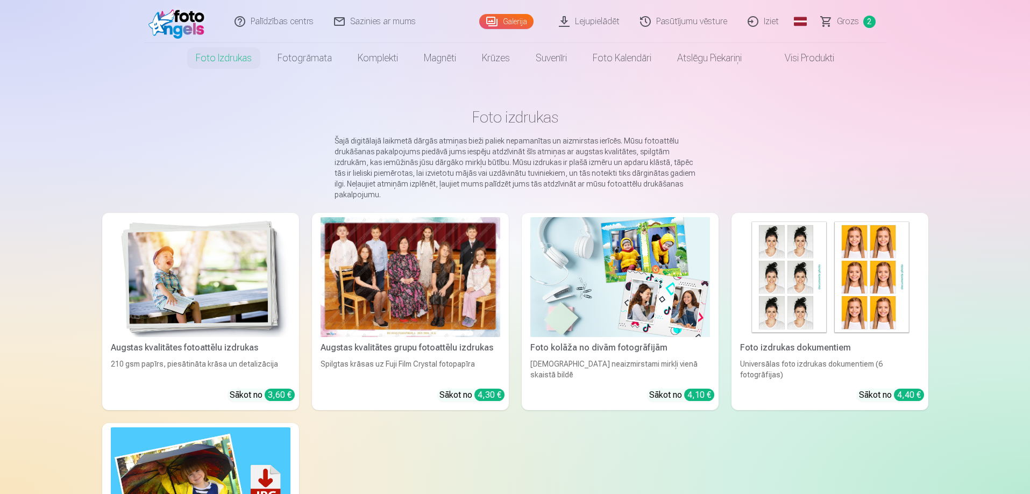
click at [416, 294] on div at bounding box center [411, 277] width 180 height 120
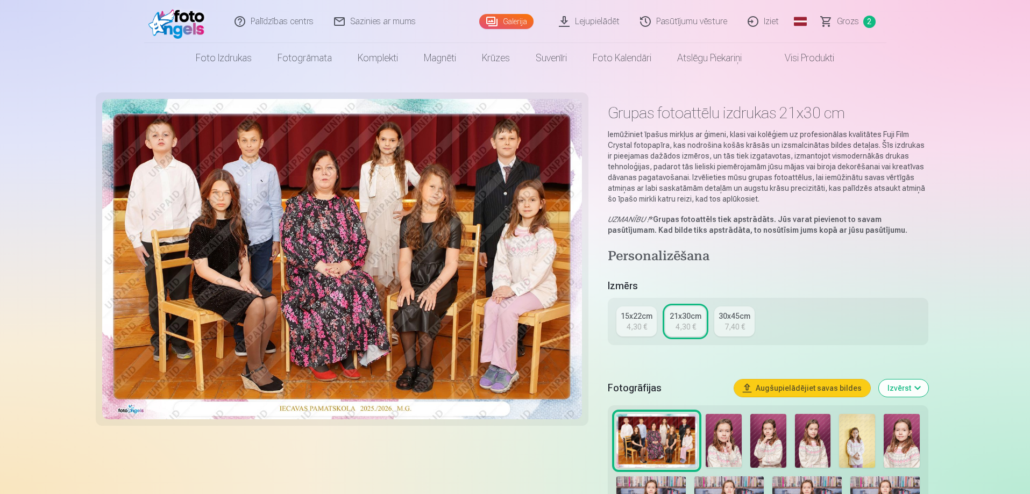
click at [644, 329] on div "4,30 €" at bounding box center [636, 327] width 20 height 11
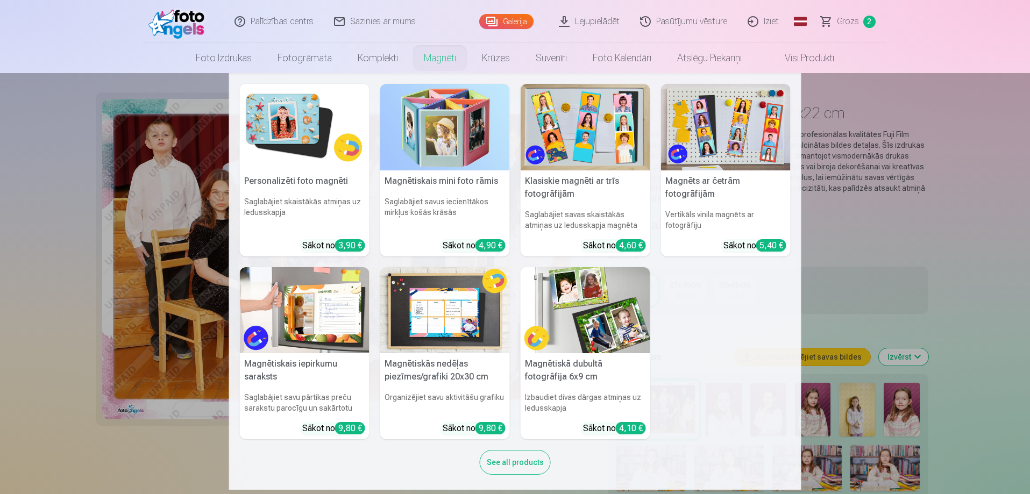
click at [286, 152] on img at bounding box center [305, 127] width 130 height 87
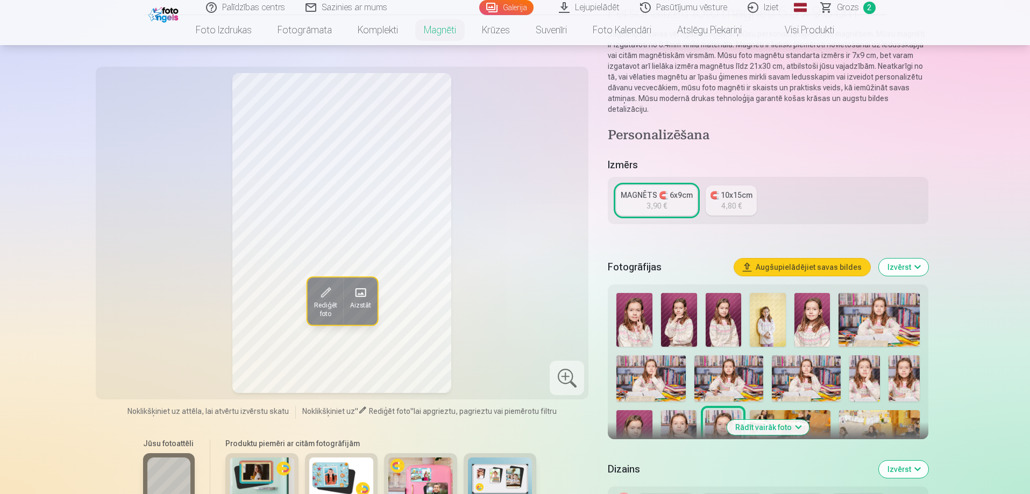
scroll to position [161, 0]
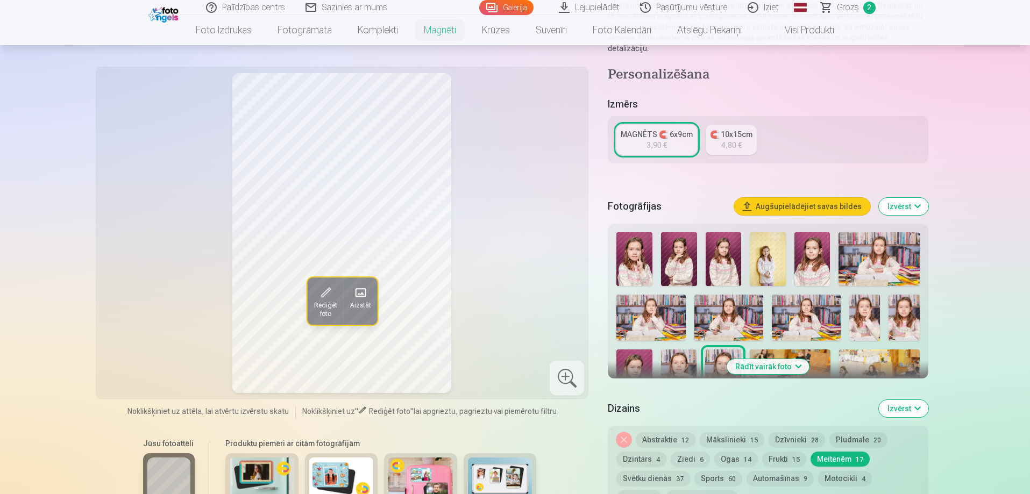
click at [776, 359] on button "Rādīt vairāk foto" at bounding box center [768, 366] width 82 height 15
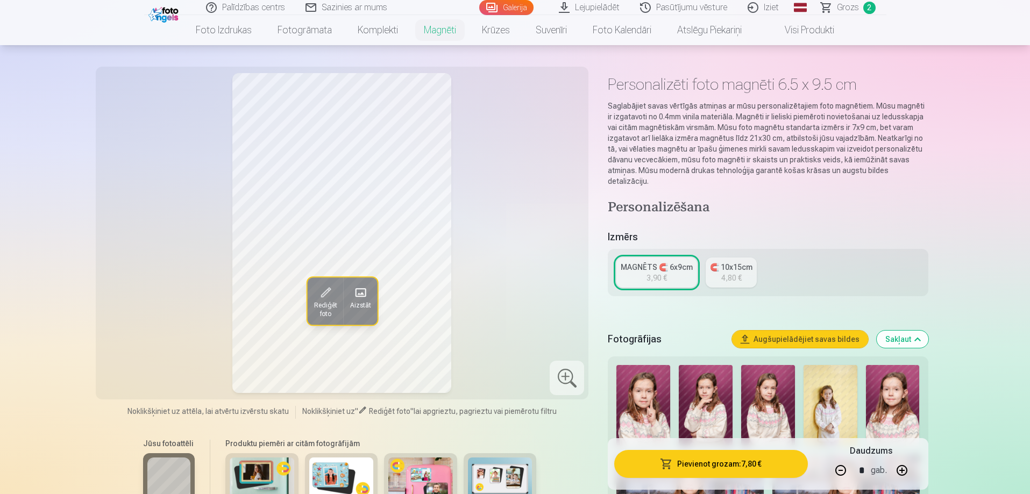
scroll to position [0, 0]
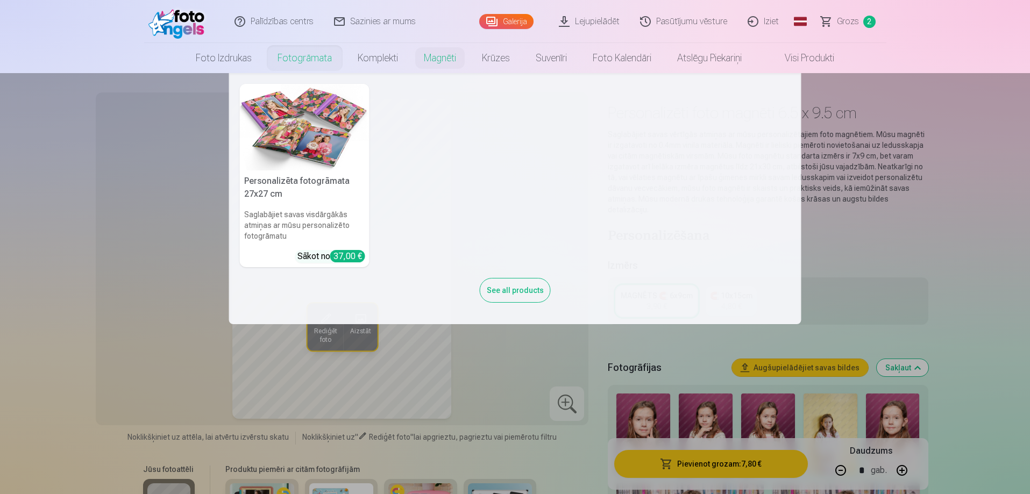
click at [327, 56] on link "Fotogrāmata" at bounding box center [305, 58] width 80 height 30
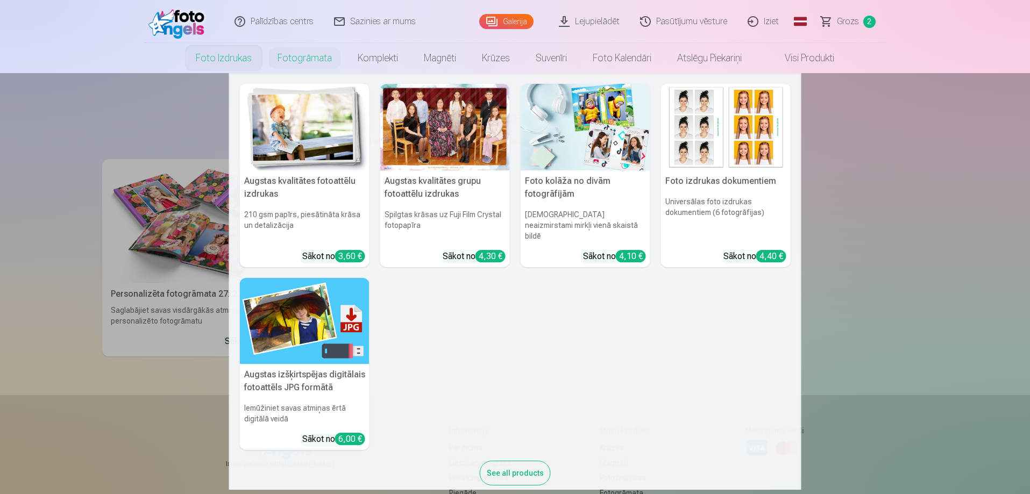
click at [221, 59] on link "Foto izdrukas" at bounding box center [224, 58] width 82 height 30
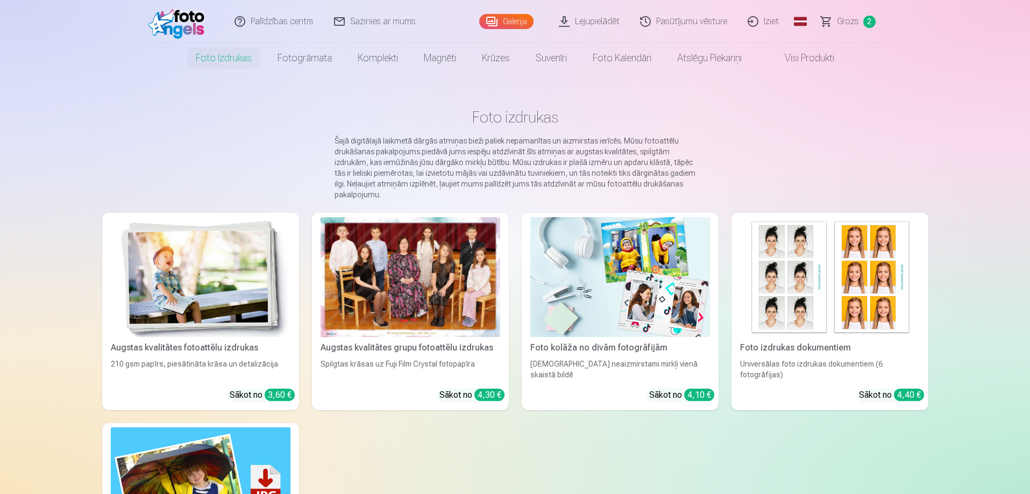
click at [426, 301] on div at bounding box center [411, 277] width 180 height 120
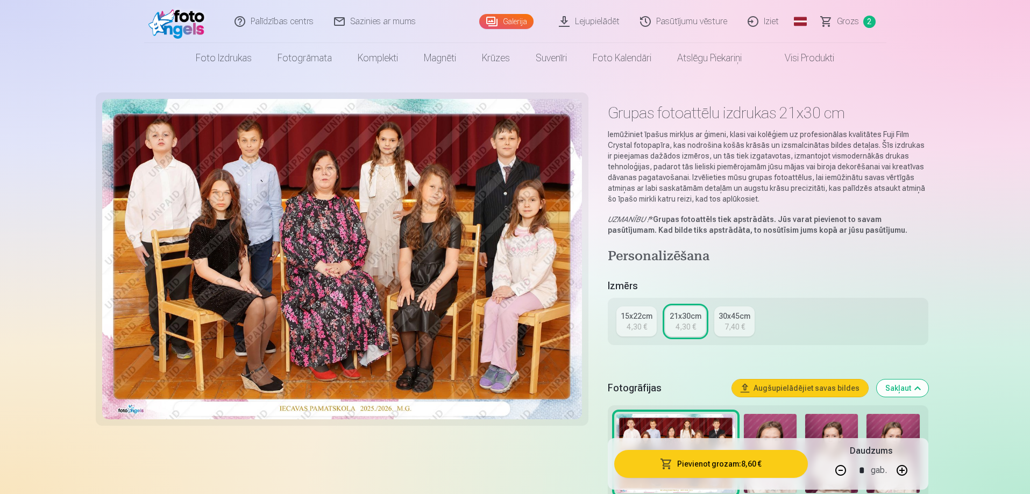
click at [635, 322] on div "4,30 €" at bounding box center [636, 327] width 20 height 11
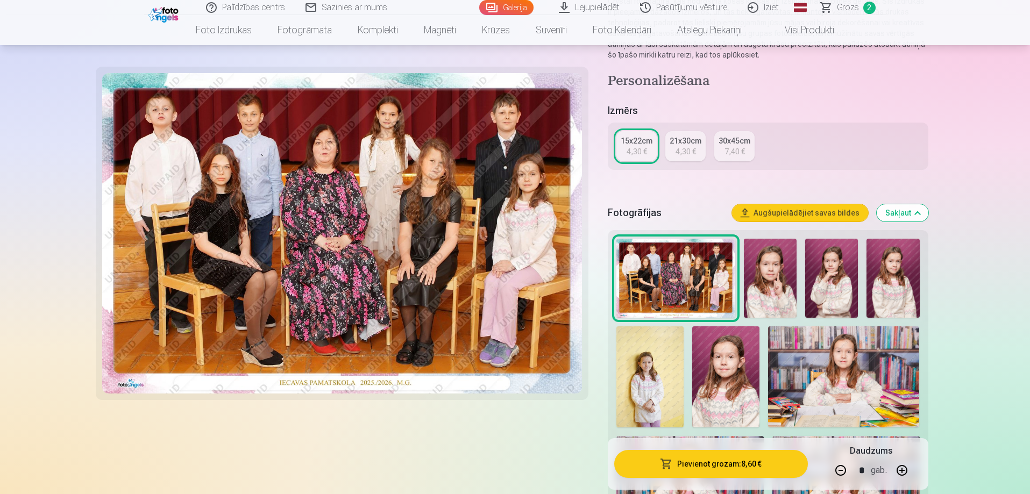
scroll to position [161, 0]
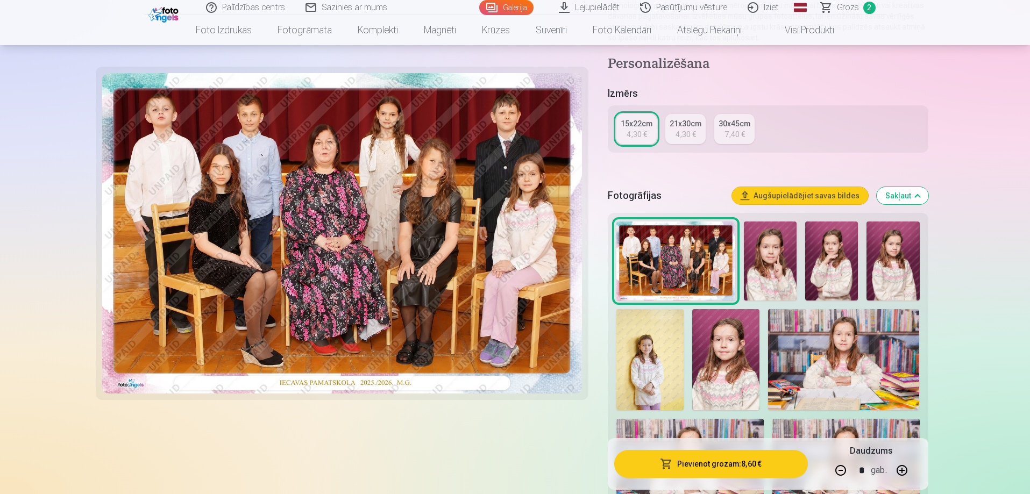
click at [836, 472] on button "button" at bounding box center [841, 471] width 26 height 26
type input "*"
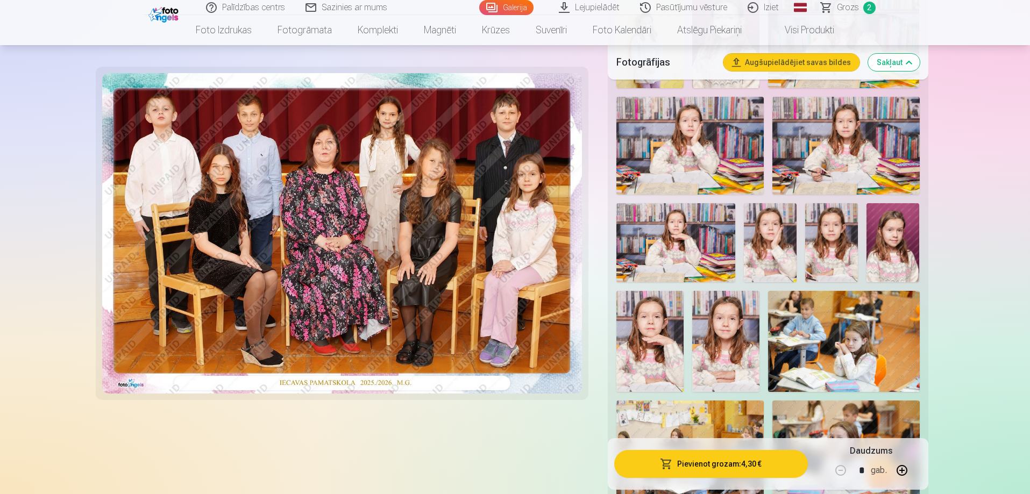
scroll to position [484, 0]
click at [720, 467] on button "Pievienot grozam : 4,30 €" at bounding box center [710, 464] width 193 height 28
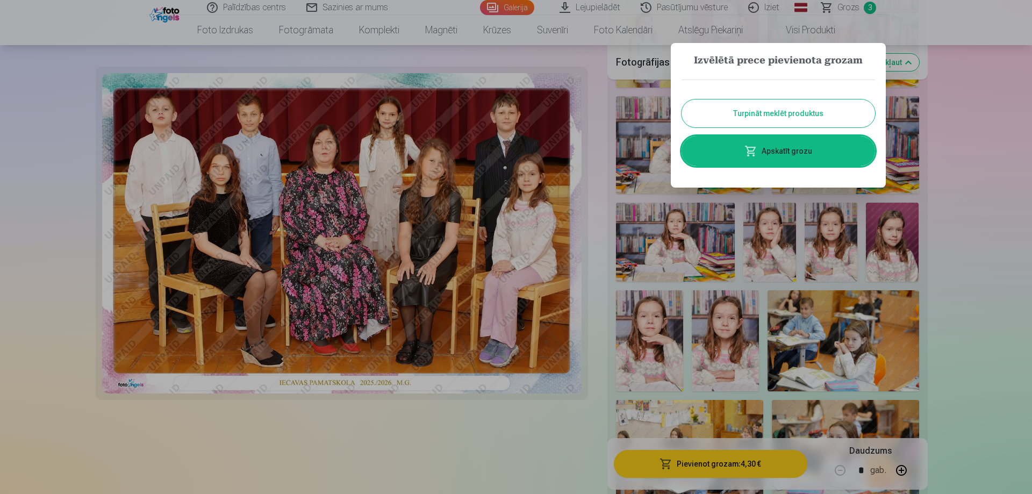
click at [735, 119] on button "Turpināt meklēt produktus" at bounding box center [779, 113] width 194 height 28
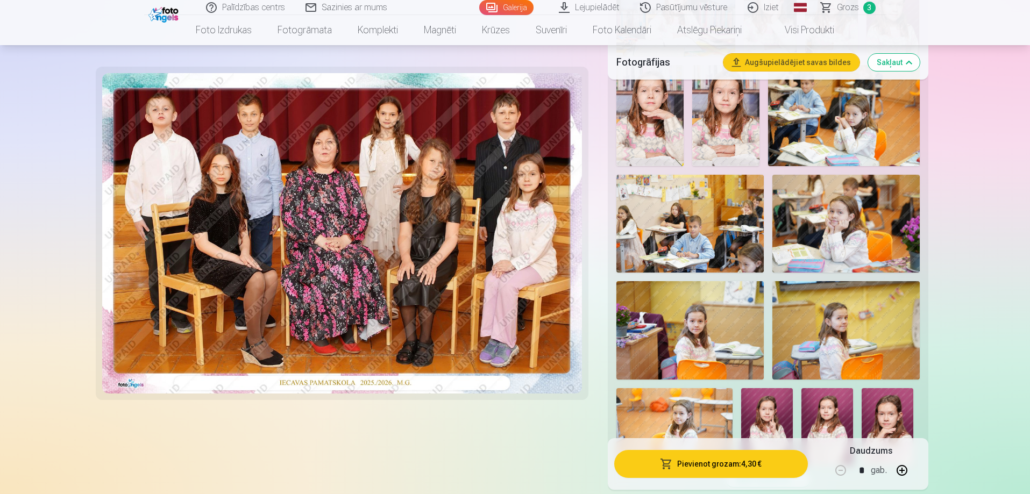
scroll to position [807, 0]
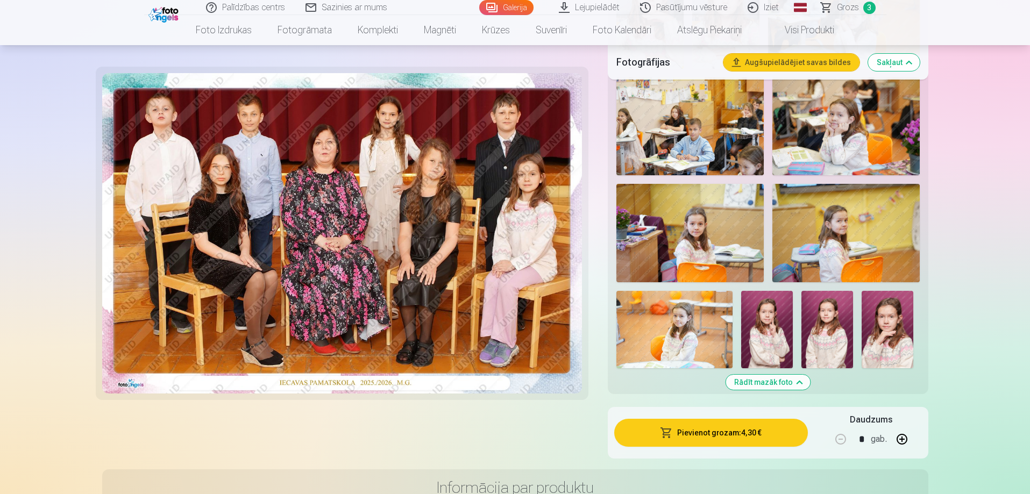
click at [861, 9] on link "Grozs 3" at bounding box center [848, 7] width 75 height 15
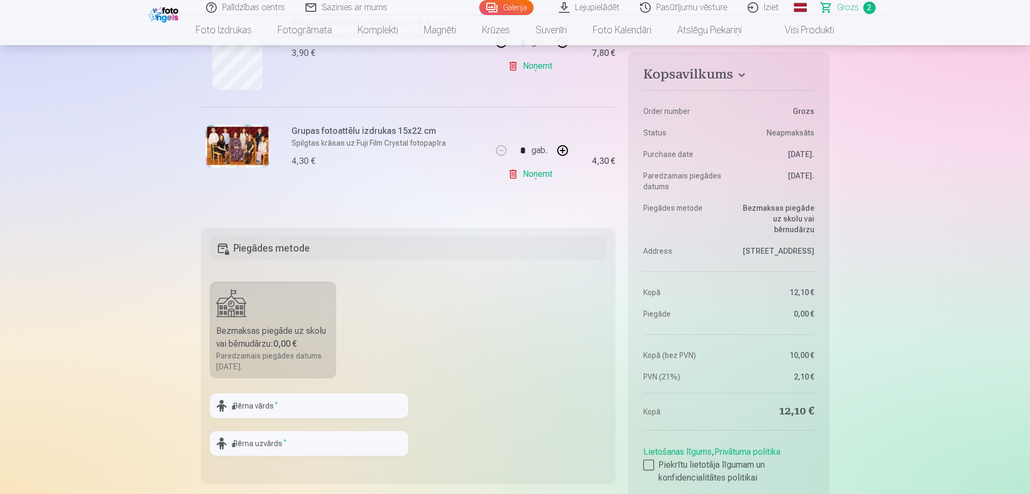
scroll to position [430, 0]
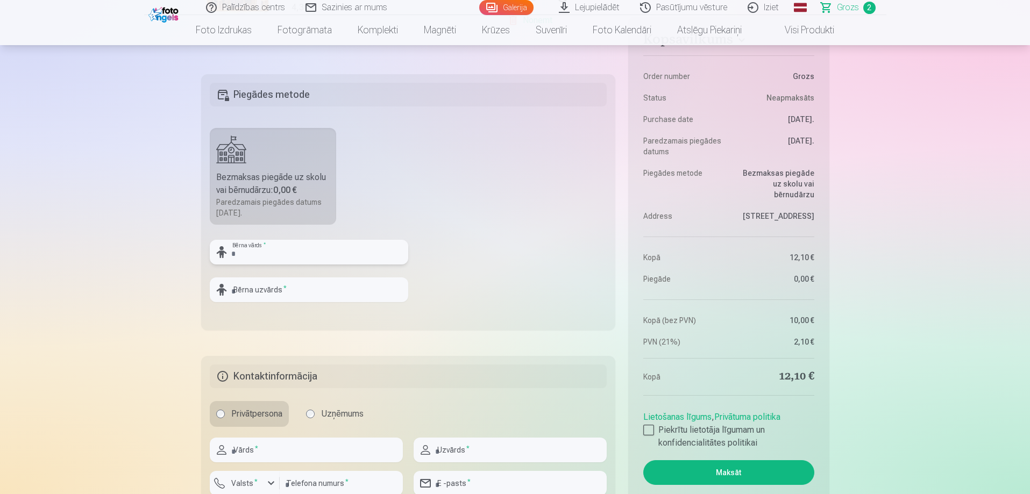
click at [252, 248] on input "text" at bounding box center [309, 252] width 198 height 25
click at [262, 295] on input "text" at bounding box center [309, 289] width 198 height 25
drag, startPoint x: 261, startPoint y: 253, endPoint x: 234, endPoint y: 250, distance: 27.0
click at [234, 250] on input "*********" at bounding box center [309, 252] width 198 height 25
type input "*********"
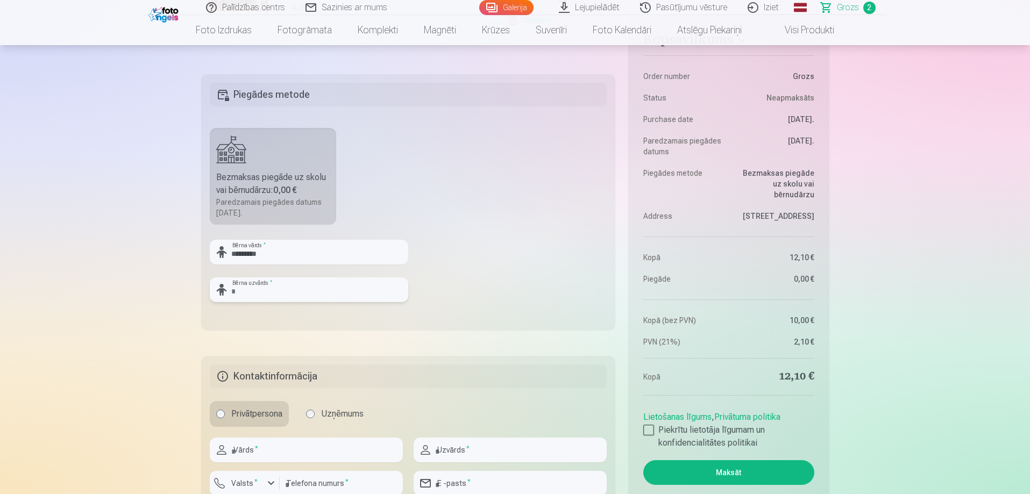
click at [230, 286] on input "text" at bounding box center [309, 289] width 198 height 25
type input "********"
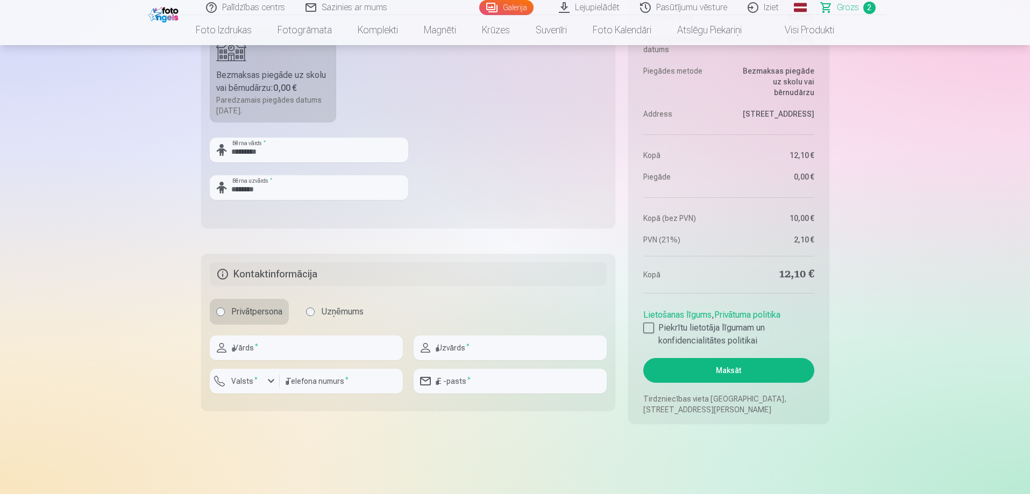
scroll to position [538, 0]
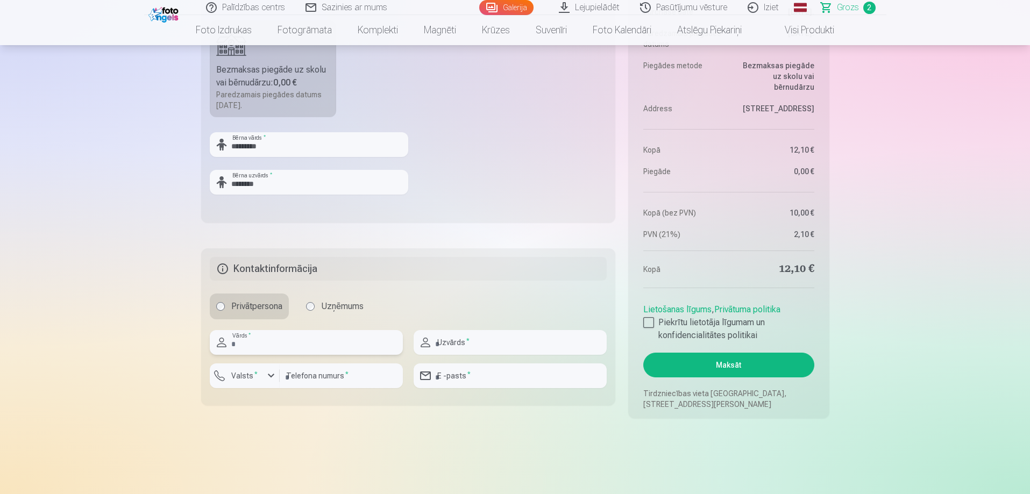
click at [266, 340] on input "text" at bounding box center [306, 342] width 193 height 25
click at [270, 341] on input "text" at bounding box center [306, 342] width 193 height 25
type input "**********"
type input "********"
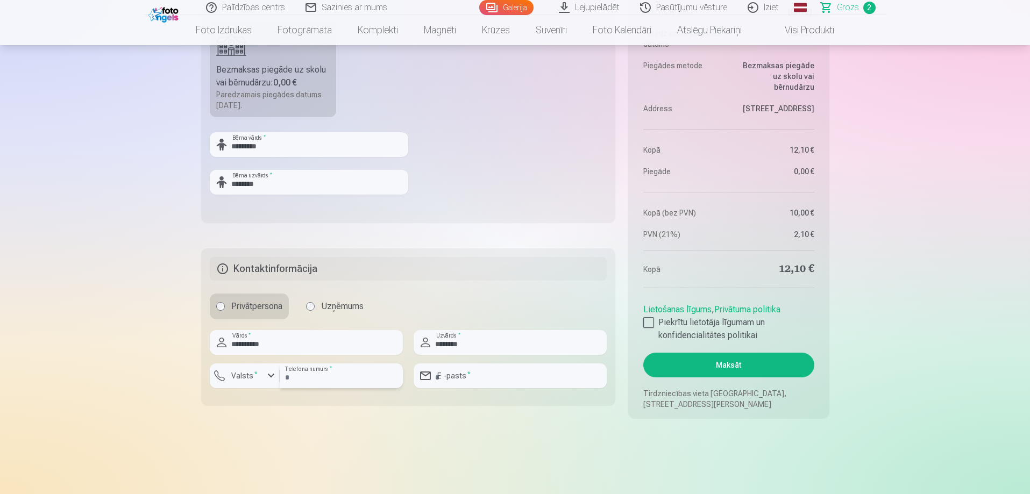
type input "********"
type input "**********"
click at [295, 349] on input "**********" at bounding box center [306, 342] width 193 height 25
click at [295, 344] on input "**********" at bounding box center [306, 342] width 193 height 25
type input "*"
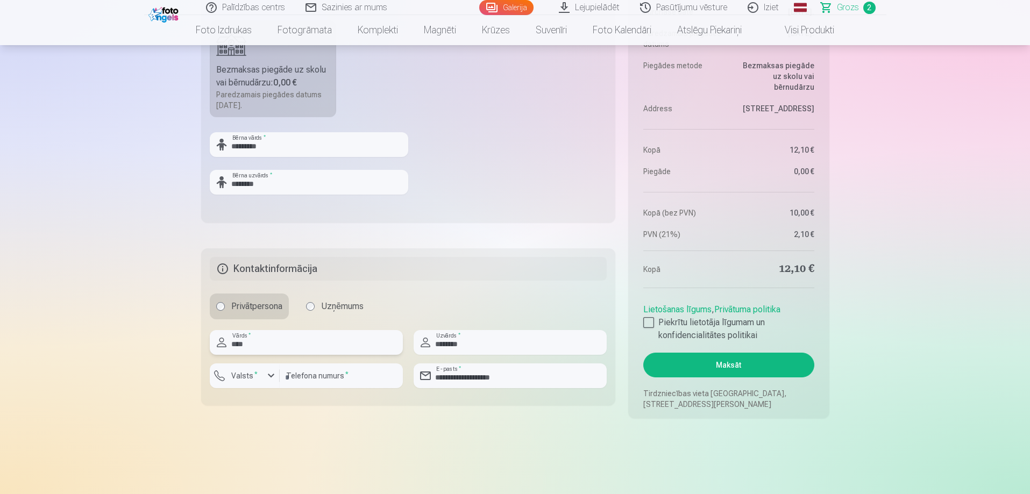
type input "****"
drag, startPoint x: 483, startPoint y: 345, endPoint x: 436, endPoint y: 345, distance: 47.3
click at [436, 345] on input "********" at bounding box center [510, 342] width 193 height 25
type input "***"
drag, startPoint x: 348, startPoint y: 373, endPoint x: 261, endPoint y: 393, distance: 88.7
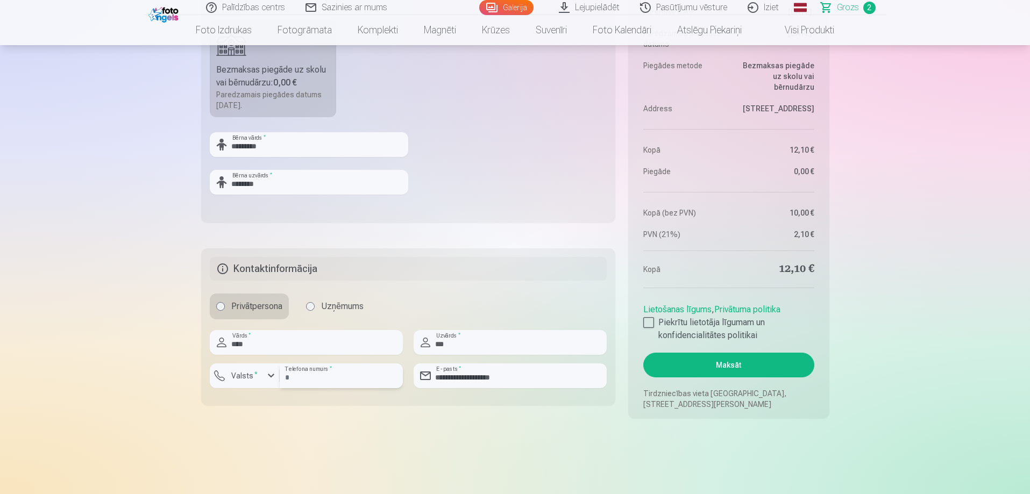
click at [261, 393] on div "Valsts * ******** Telefona numurs *" at bounding box center [306, 380] width 193 height 33
type input "********"
click at [505, 409] on div "Kopsavilkums Order number Grozs Status Neapmaksāts Purchase date 10.10.2025. Pa…" at bounding box center [515, 12] width 628 height 812
drag, startPoint x: 525, startPoint y: 374, endPoint x: 430, endPoint y: 395, distance: 98.0
click at [430, 395] on div "**********" at bounding box center [510, 380] width 193 height 33
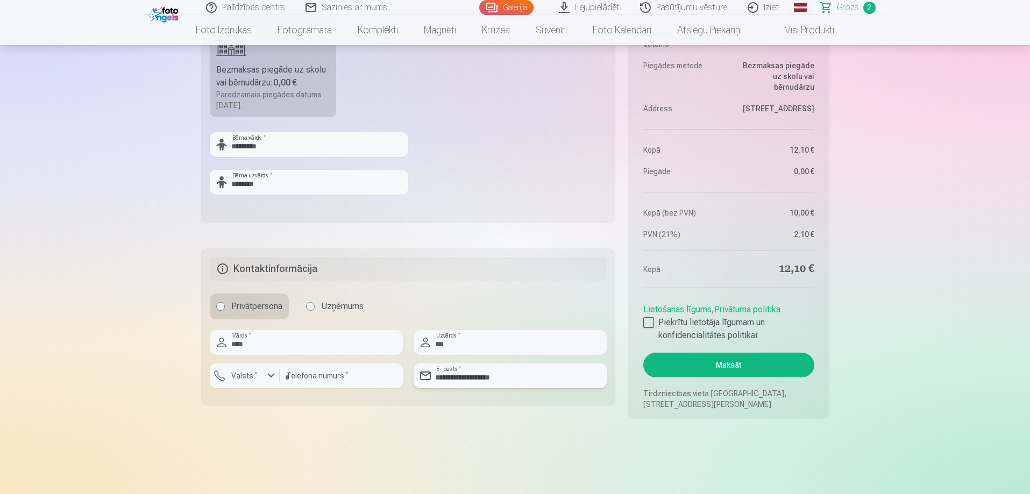
type input "**********"
click at [515, 430] on main "Jūsu iepirkumu grozs Kopsavilkums Order number Grozs Status Neapmaksāts Purchas…" at bounding box center [515, 2] width 628 height 935
click at [651, 324] on div at bounding box center [648, 322] width 11 height 11
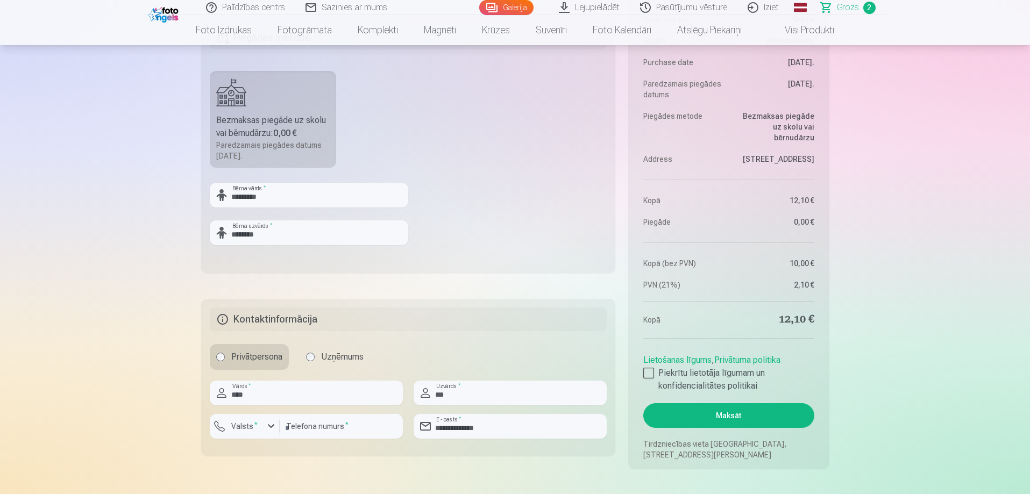
scroll to position [592, 0]
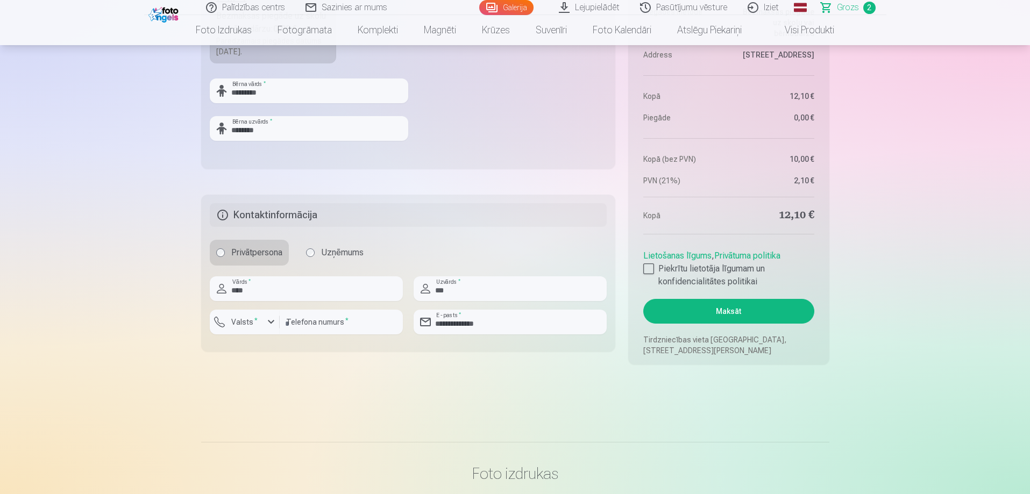
click at [768, 318] on button "Maksāt" at bounding box center [728, 311] width 170 height 25
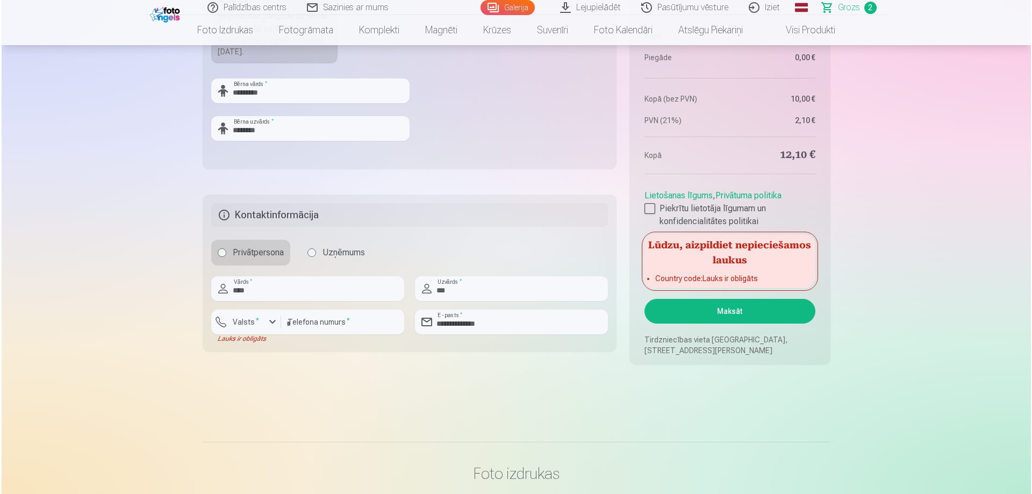
scroll to position [484, 0]
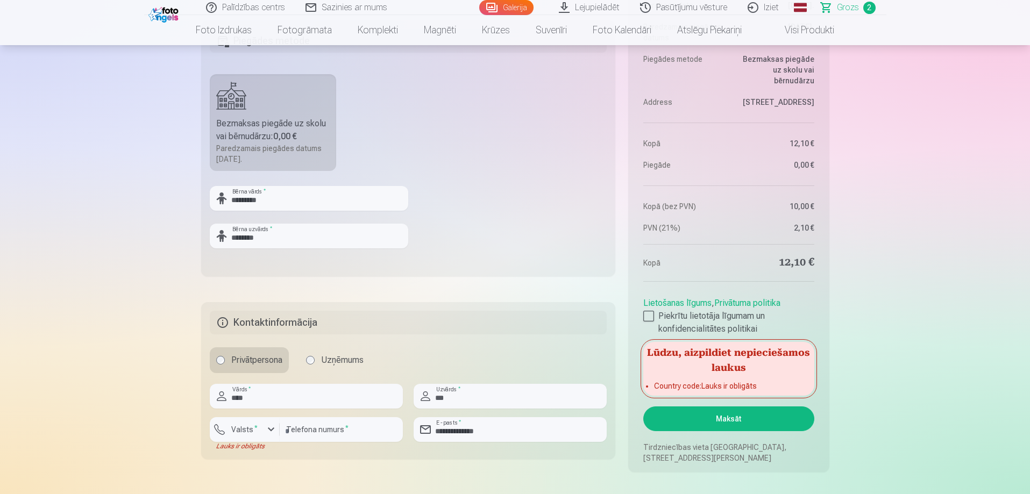
click at [317, 472] on main "Jūsu iepirkumu grozs Kopsavilkums Order number Grozs Status Neapmaksāts Purchas…" at bounding box center [515, 56] width 628 height 935
click at [273, 430] on div "button" at bounding box center [271, 429] width 13 height 13
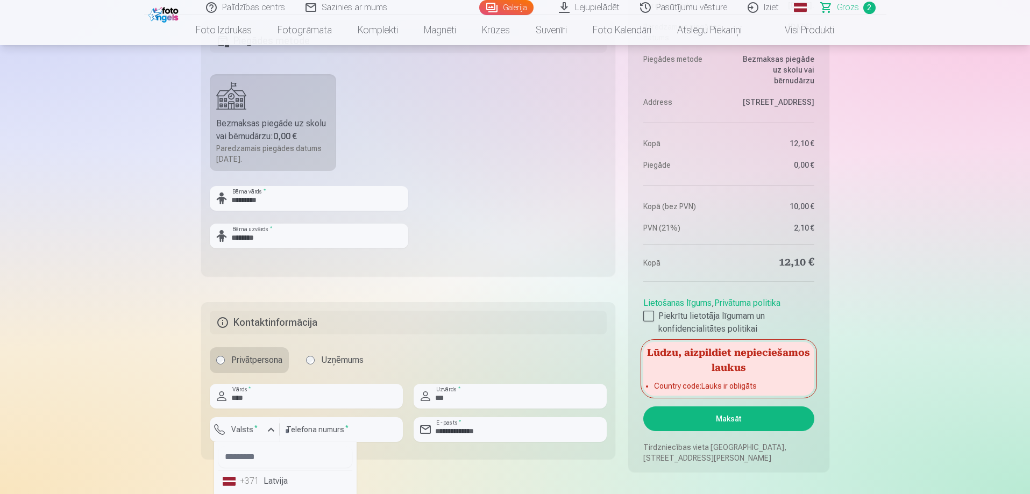
click at [280, 484] on li "+371 Latvija" at bounding box center [285, 482] width 134 height 22
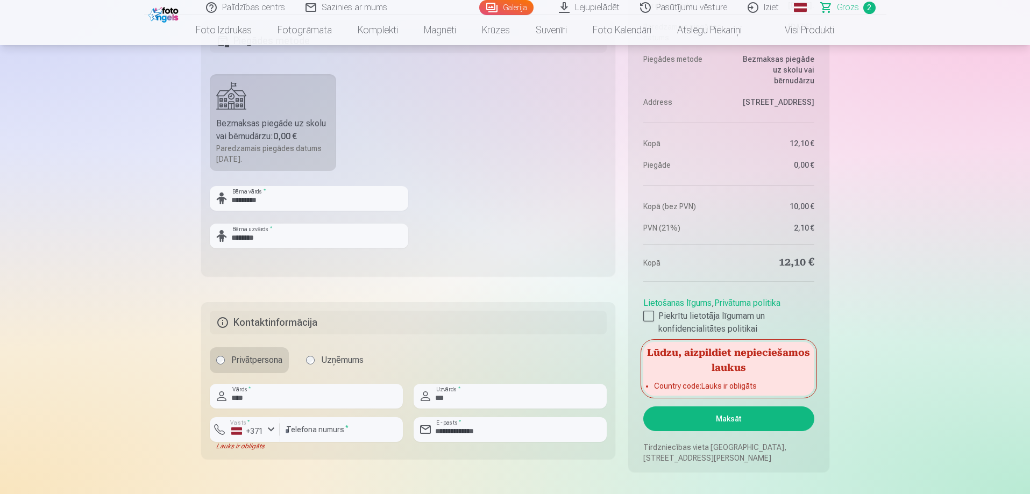
click at [710, 417] on button "Maksāt" at bounding box center [728, 419] width 170 height 25
